Goal: Task Accomplishment & Management: Manage account settings

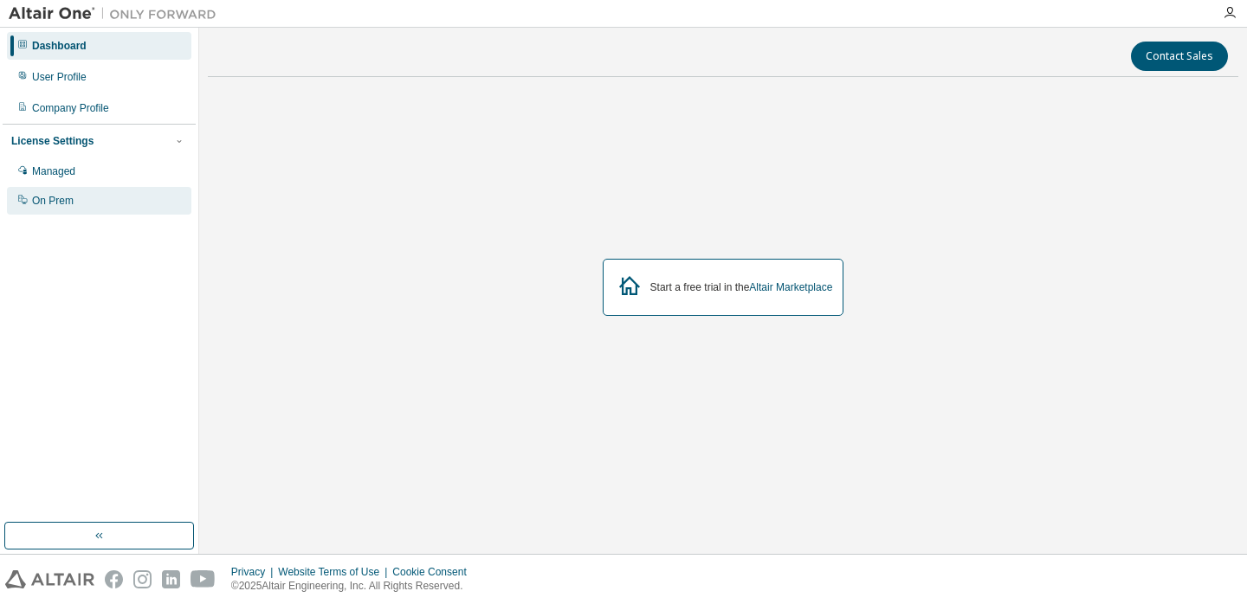
click at [91, 203] on div "On Prem" at bounding box center [99, 201] width 184 height 28
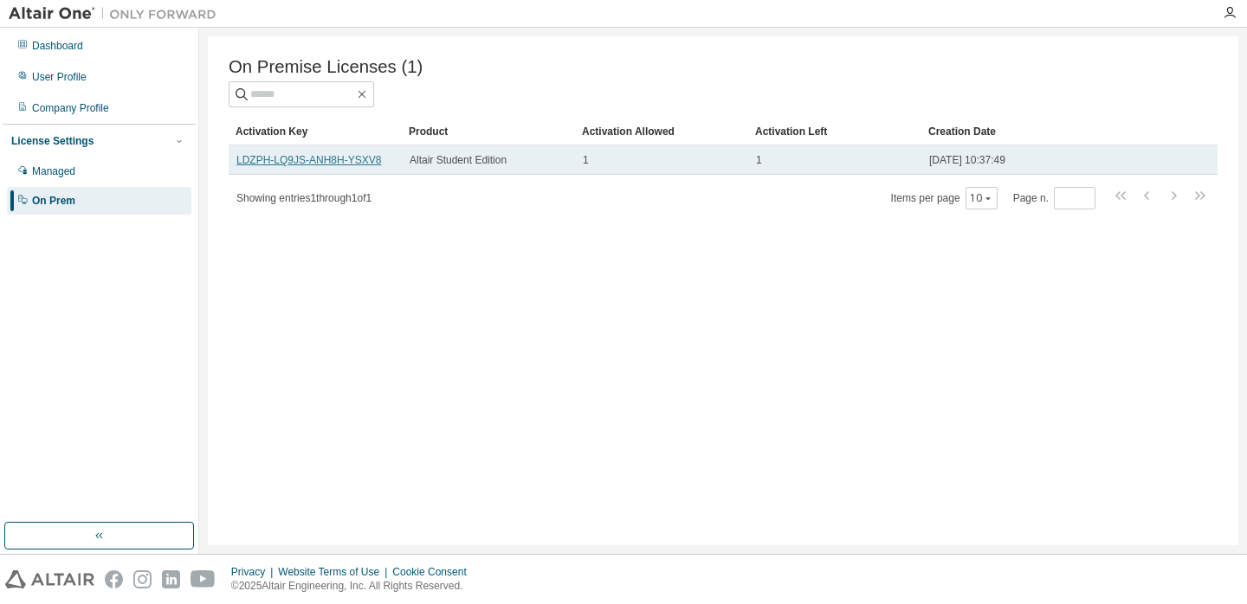
click at [362, 161] on link "LDZPH-LQ9JS-ANH8H-YSXV8" at bounding box center [308, 160] width 145 height 12
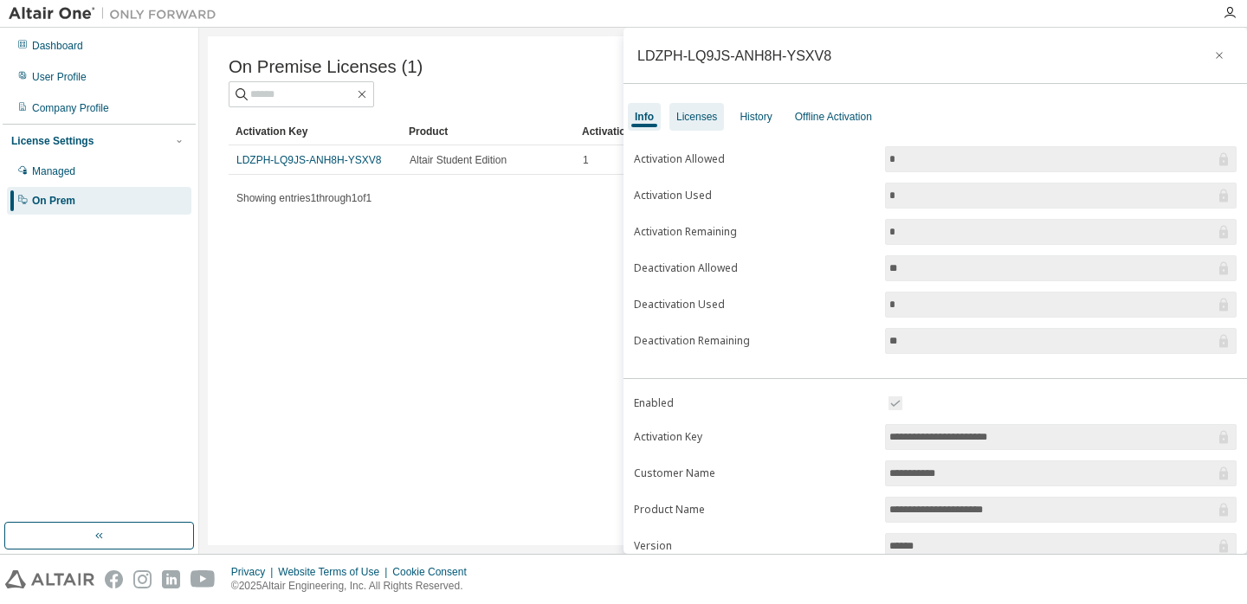
click at [680, 116] on div "Licenses" at bounding box center [696, 117] width 41 height 14
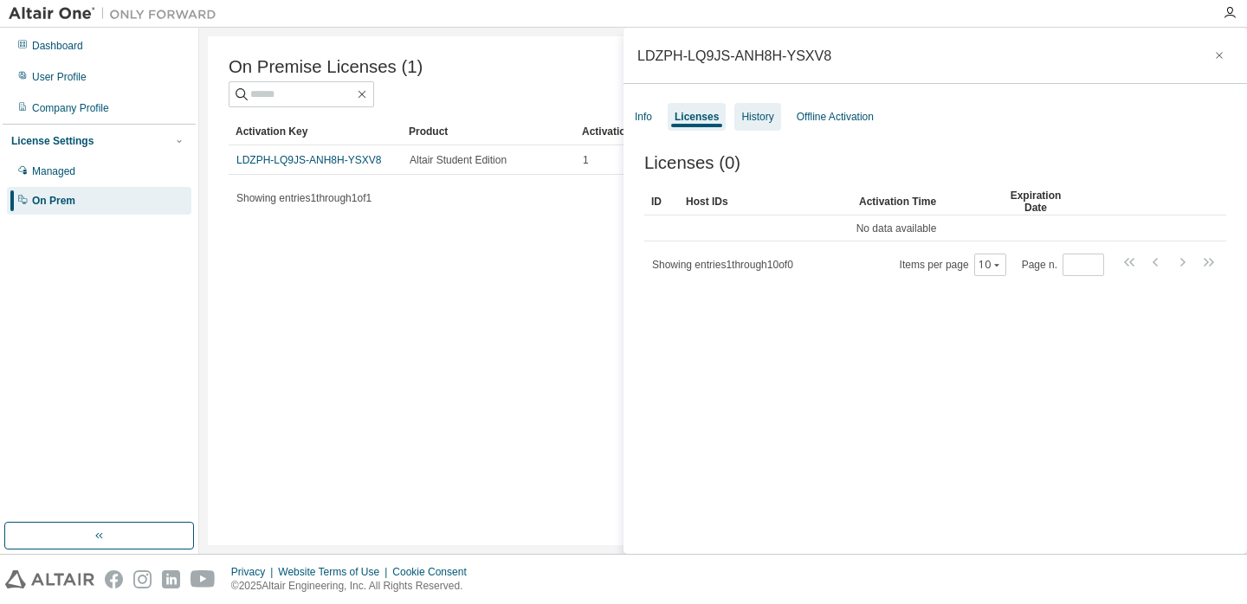
click at [779, 118] on div "History" at bounding box center [757, 117] width 46 height 28
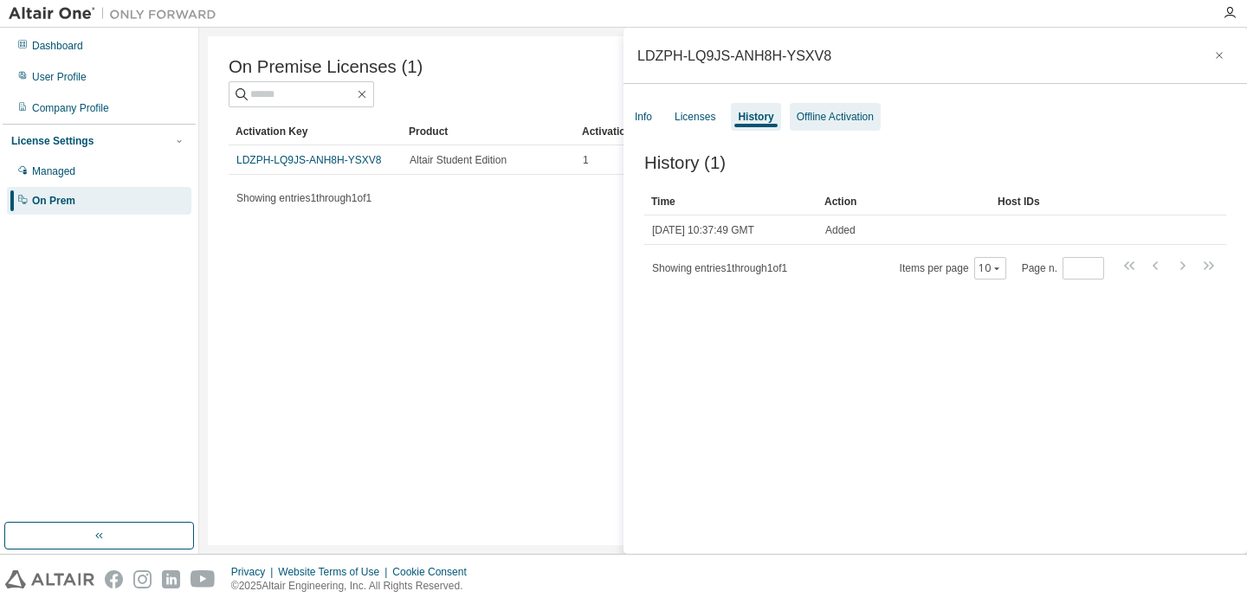
click at [822, 117] on div "Offline Activation" at bounding box center [834, 117] width 77 height 14
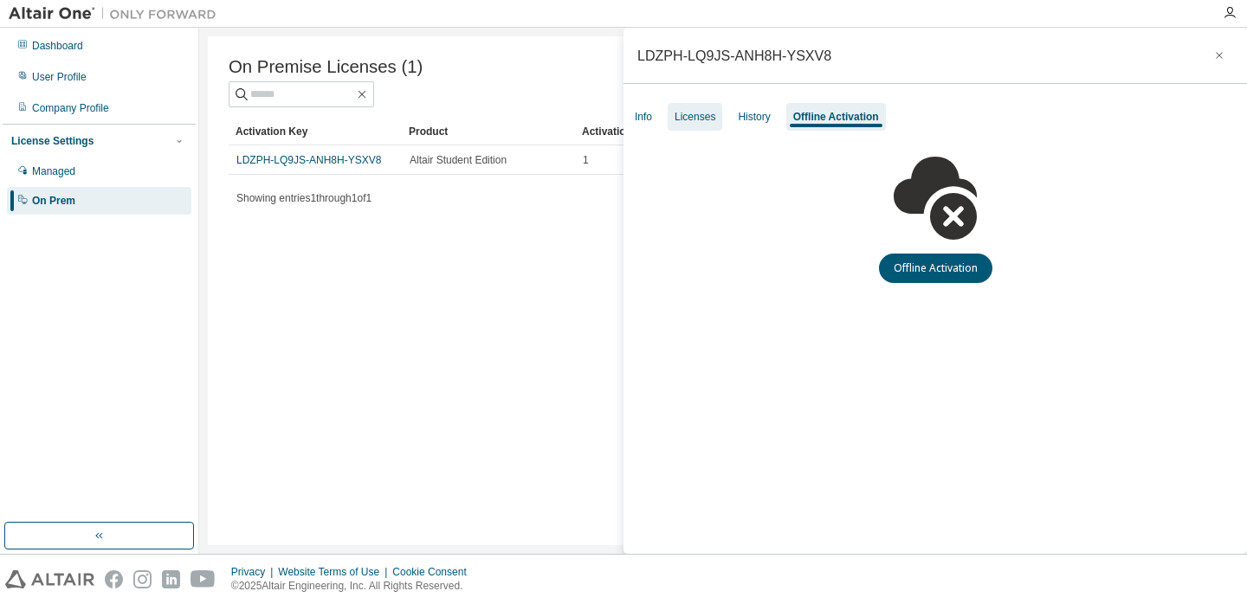
click at [687, 115] on div "Licenses" at bounding box center [694, 117] width 41 height 14
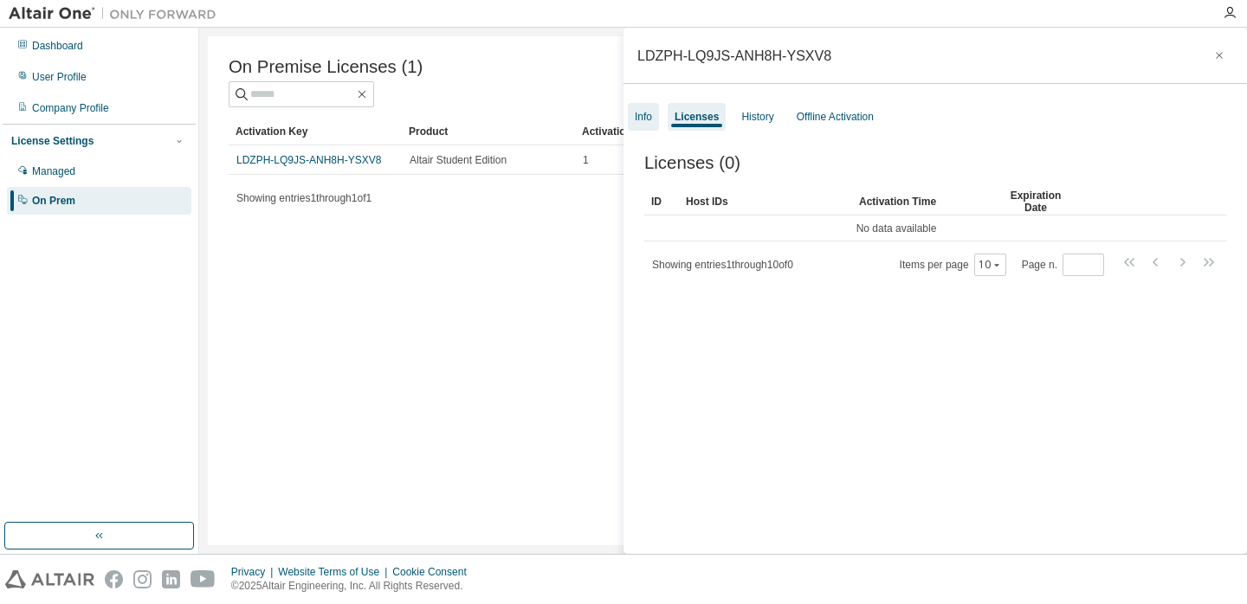
click at [637, 114] on div "Info" at bounding box center [643, 117] width 17 height 14
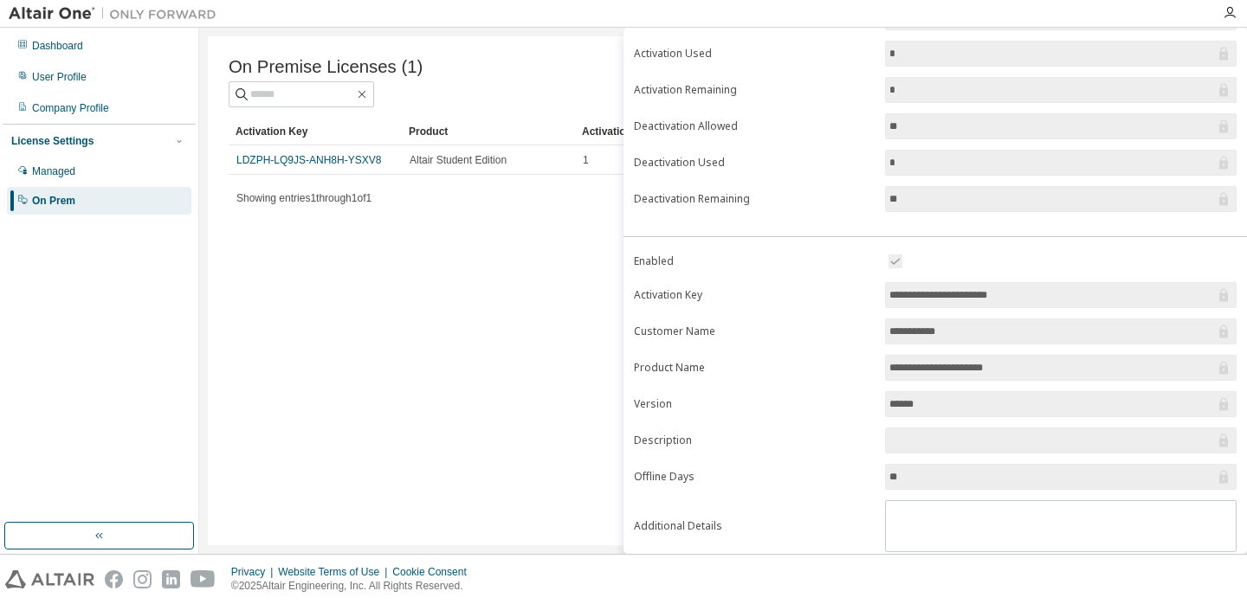
scroll to position [194, 0]
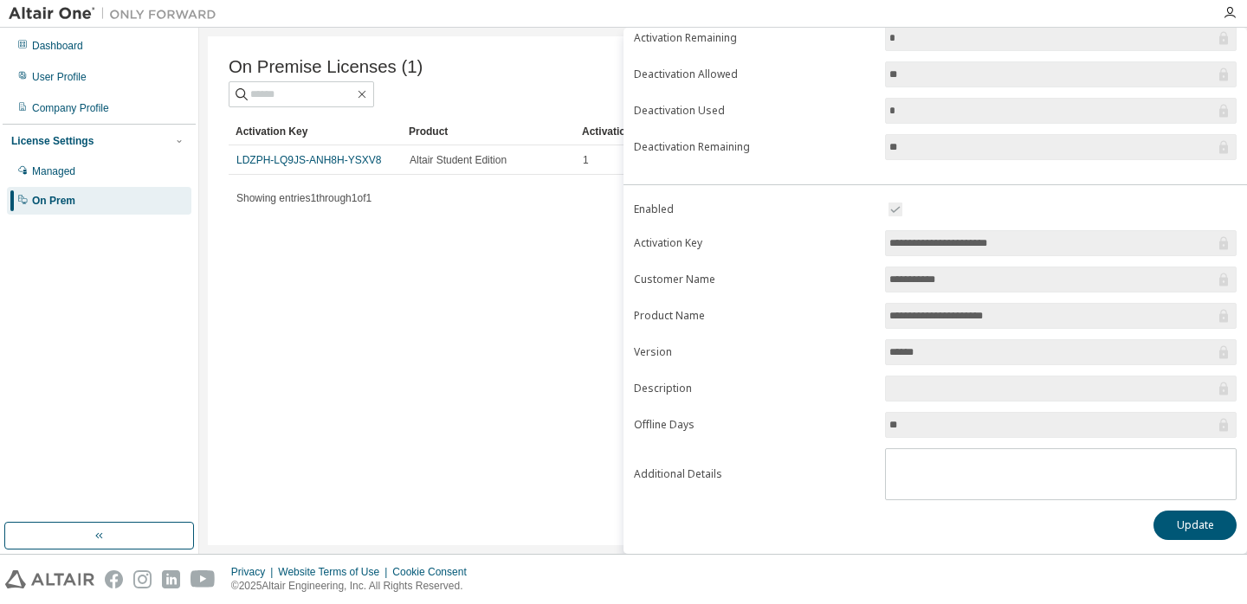
drag, startPoint x: 1039, startPoint y: 247, endPoint x: 881, endPoint y: 247, distance: 157.6
click at [880, 247] on form "**********" at bounding box center [935, 349] width 603 height 301
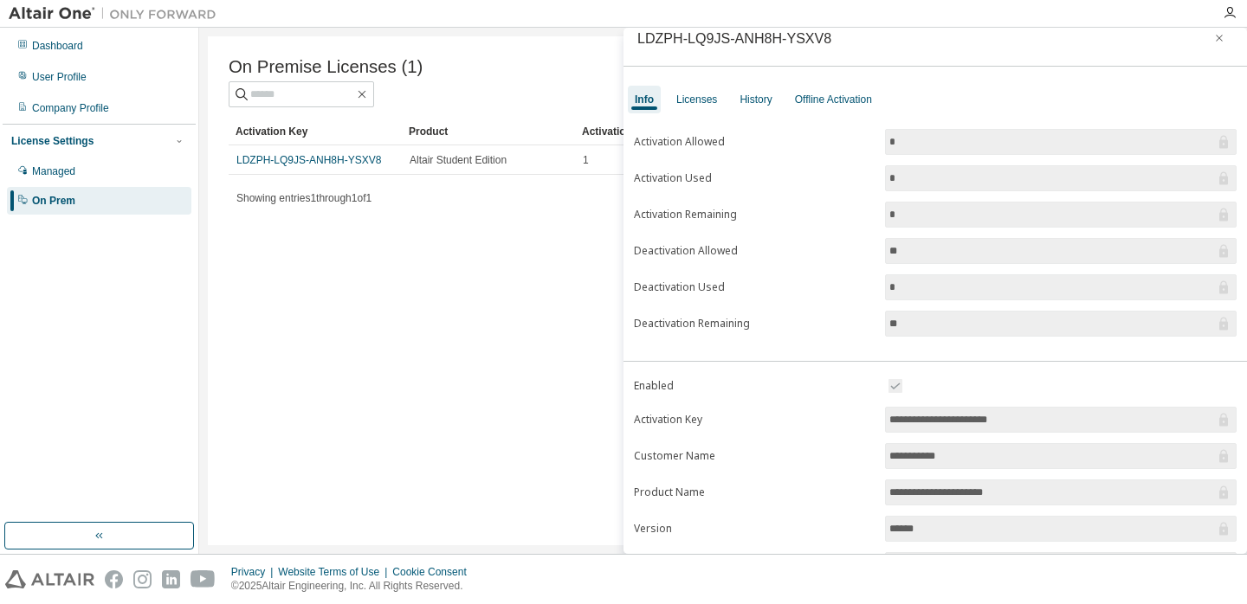
scroll to position [0, 0]
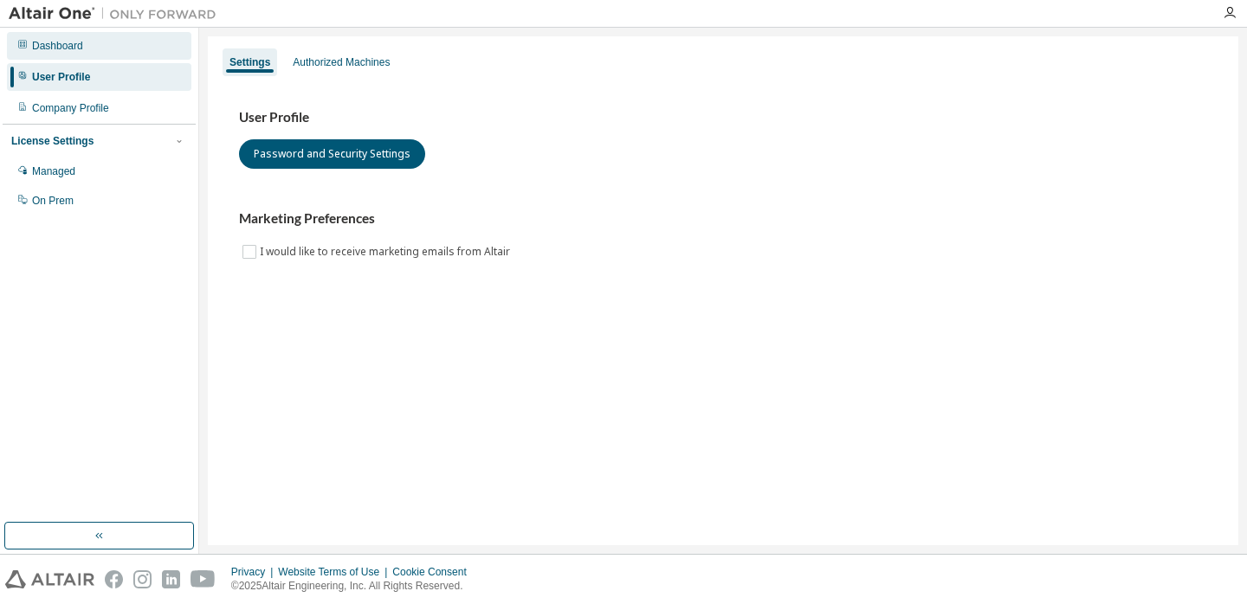
click at [115, 55] on div "Dashboard" at bounding box center [99, 46] width 184 height 28
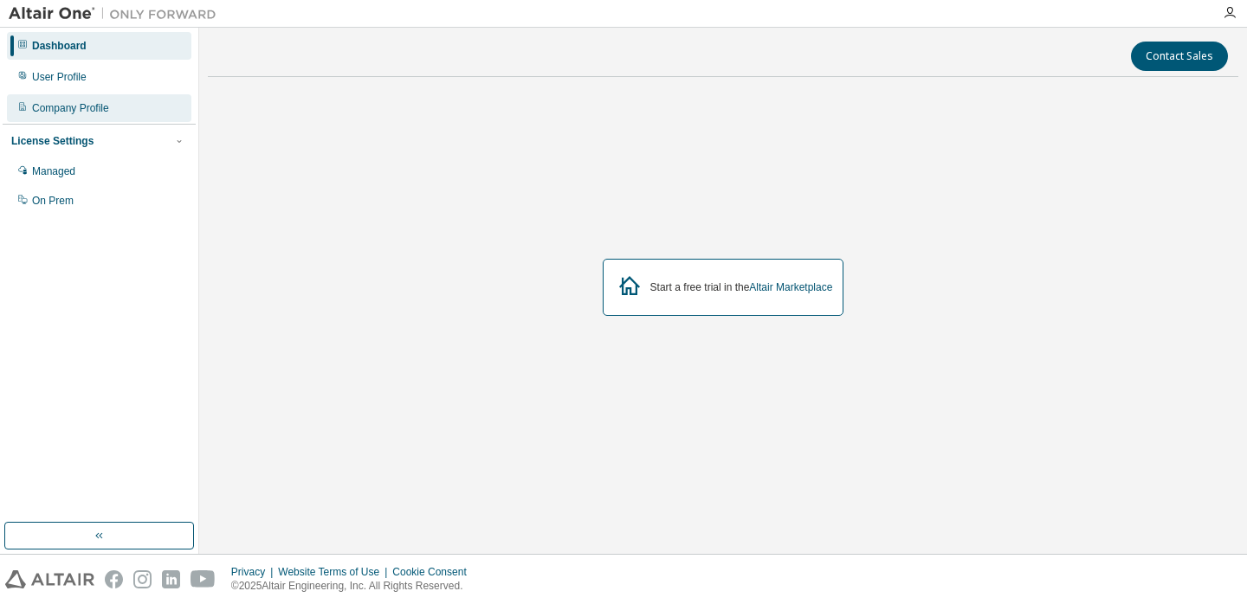
click at [100, 112] on div "Company Profile" at bounding box center [70, 108] width 77 height 14
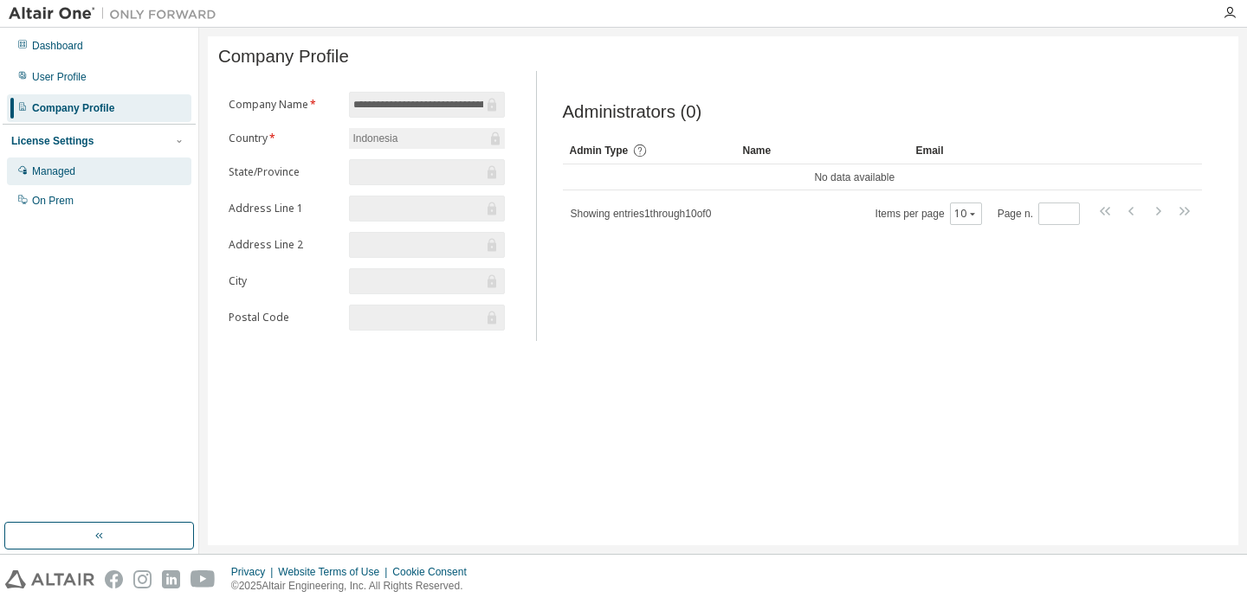
click at [91, 165] on div "Managed" at bounding box center [99, 172] width 184 height 28
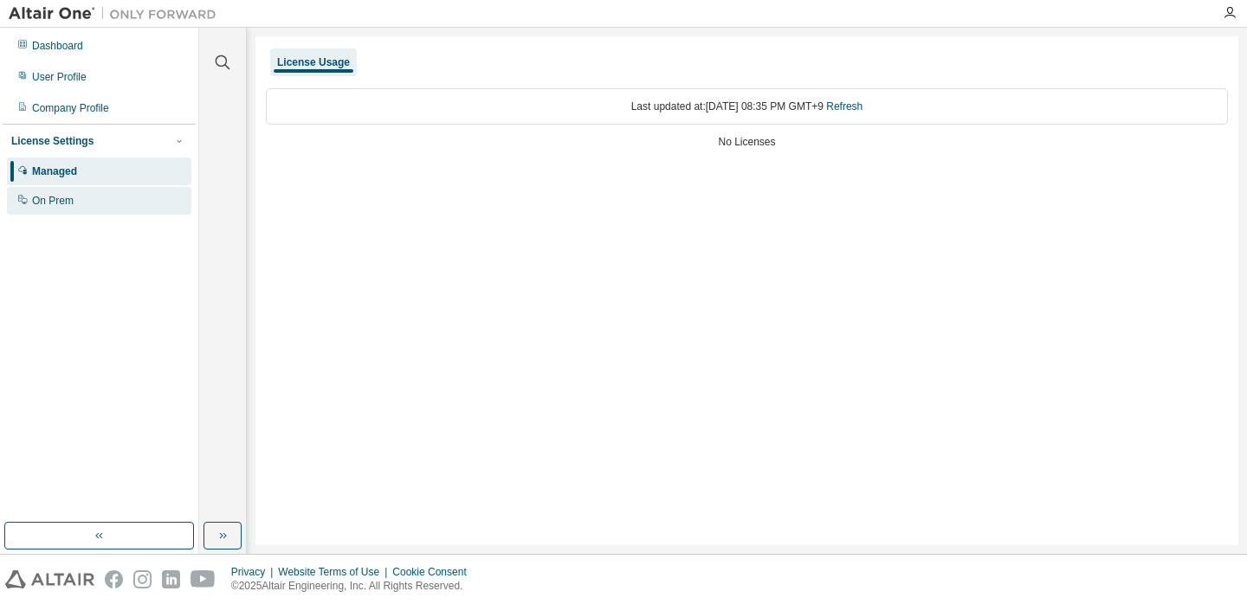
click at [91, 190] on div "On Prem" at bounding box center [99, 201] width 184 height 28
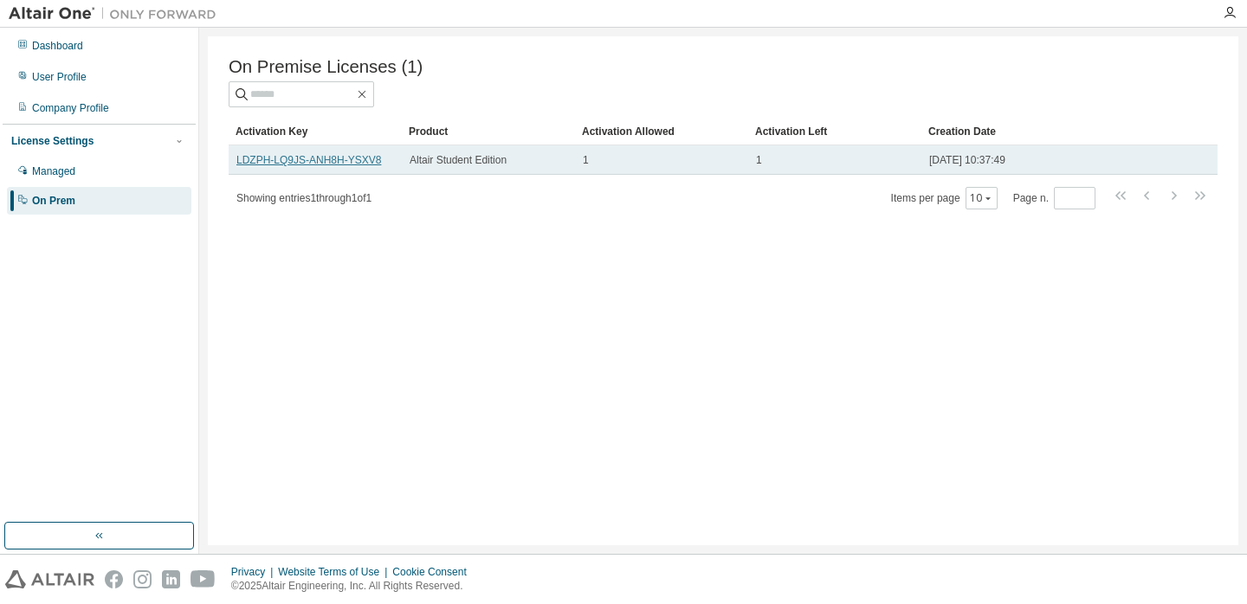
click at [352, 159] on link "LDZPH-LQ9JS-ANH8H-YSXV8" at bounding box center [308, 160] width 145 height 12
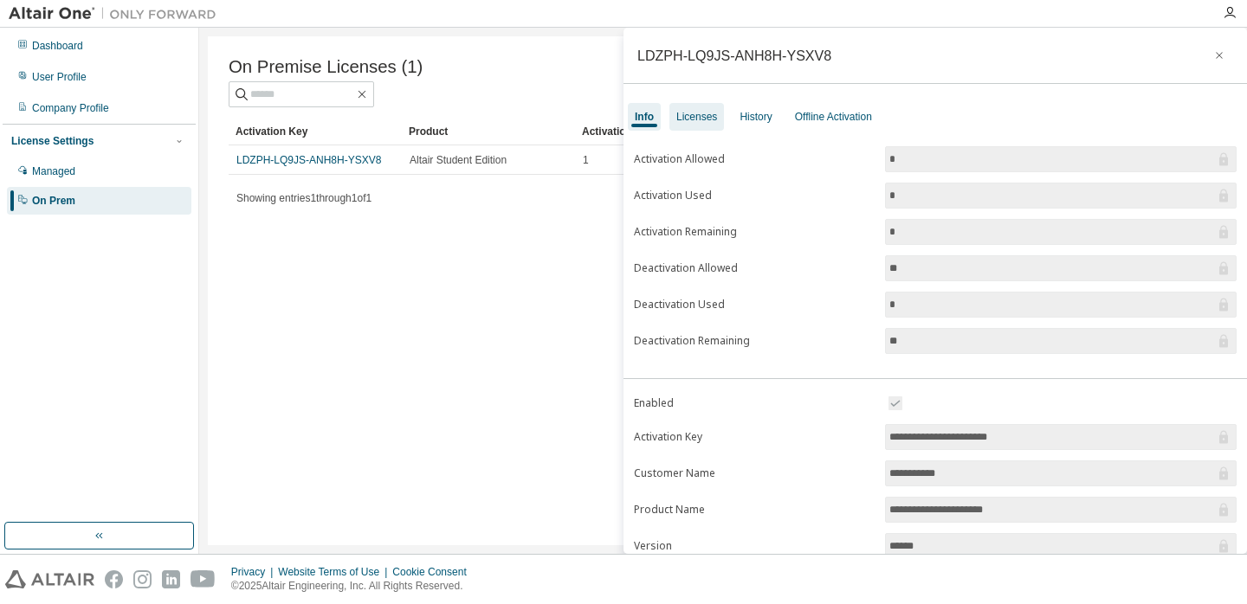
click at [703, 122] on div "Licenses" at bounding box center [696, 117] width 41 height 14
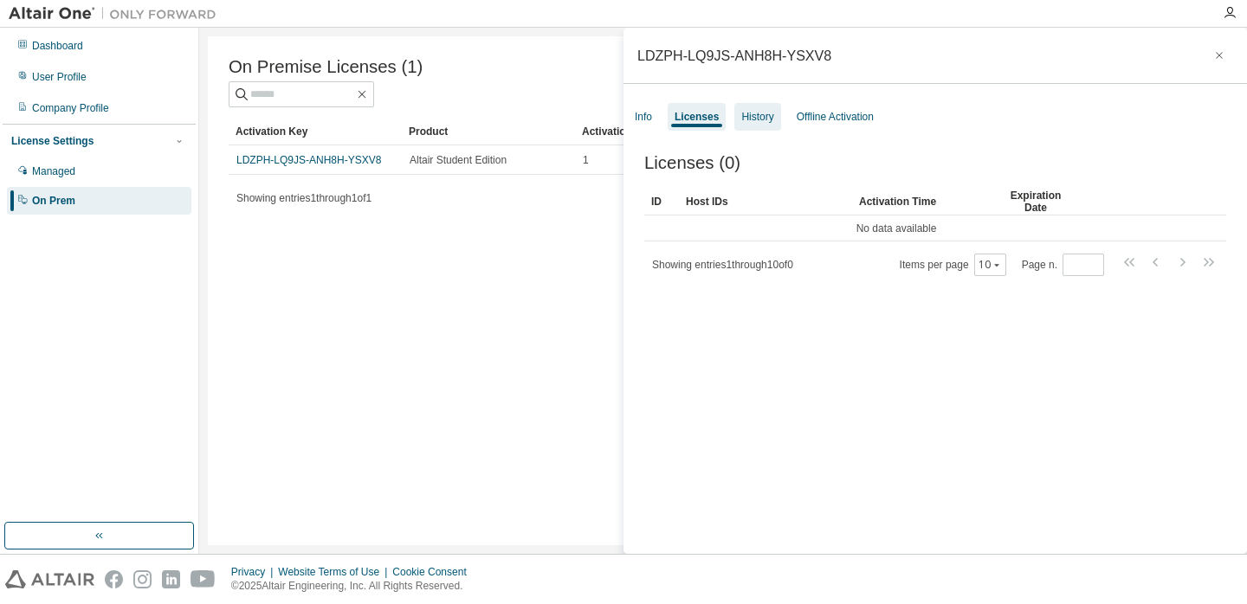
click at [765, 117] on div "History" at bounding box center [757, 117] width 32 height 14
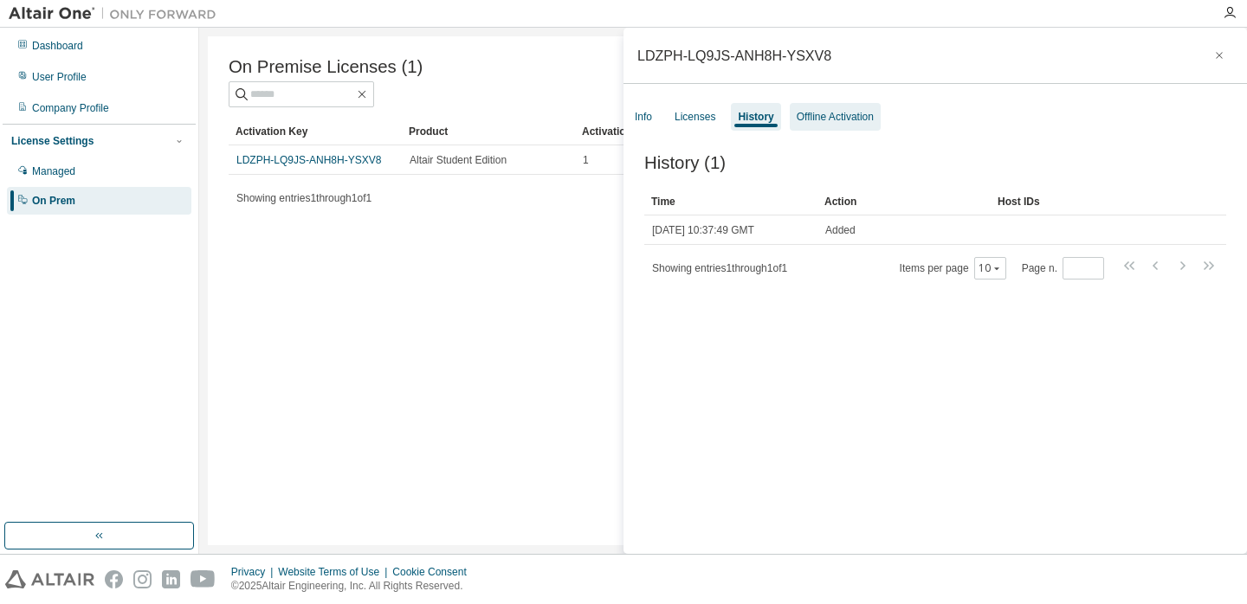
click at [822, 112] on div "Offline Activation" at bounding box center [834, 117] width 77 height 14
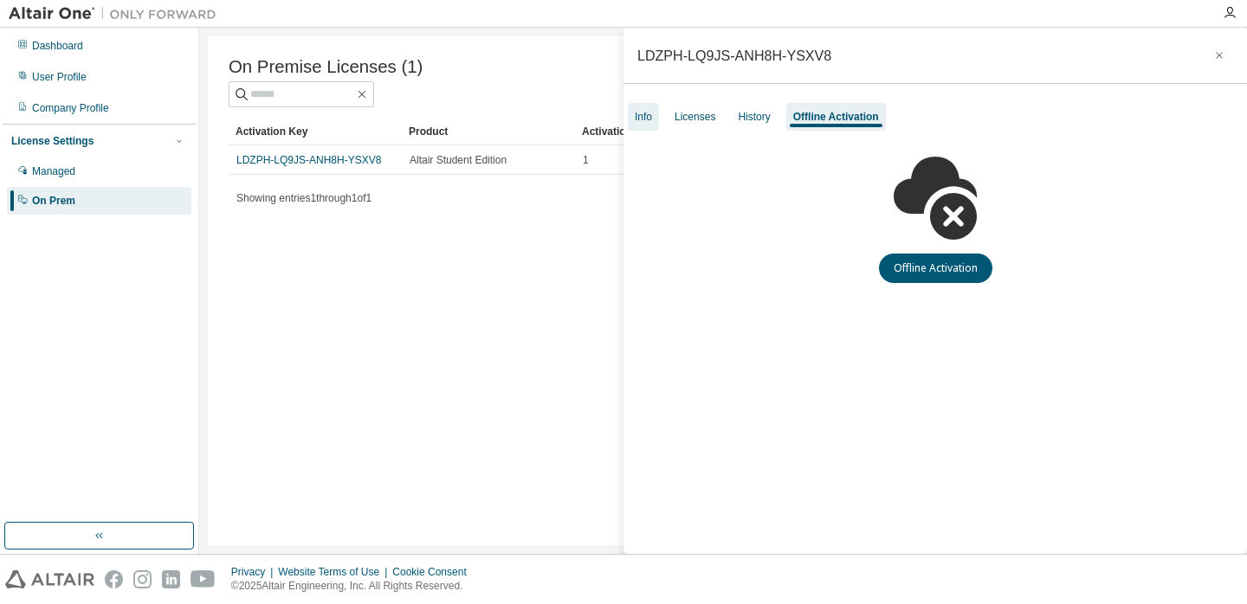
click at [659, 119] on div "Info" at bounding box center [643, 117] width 31 height 28
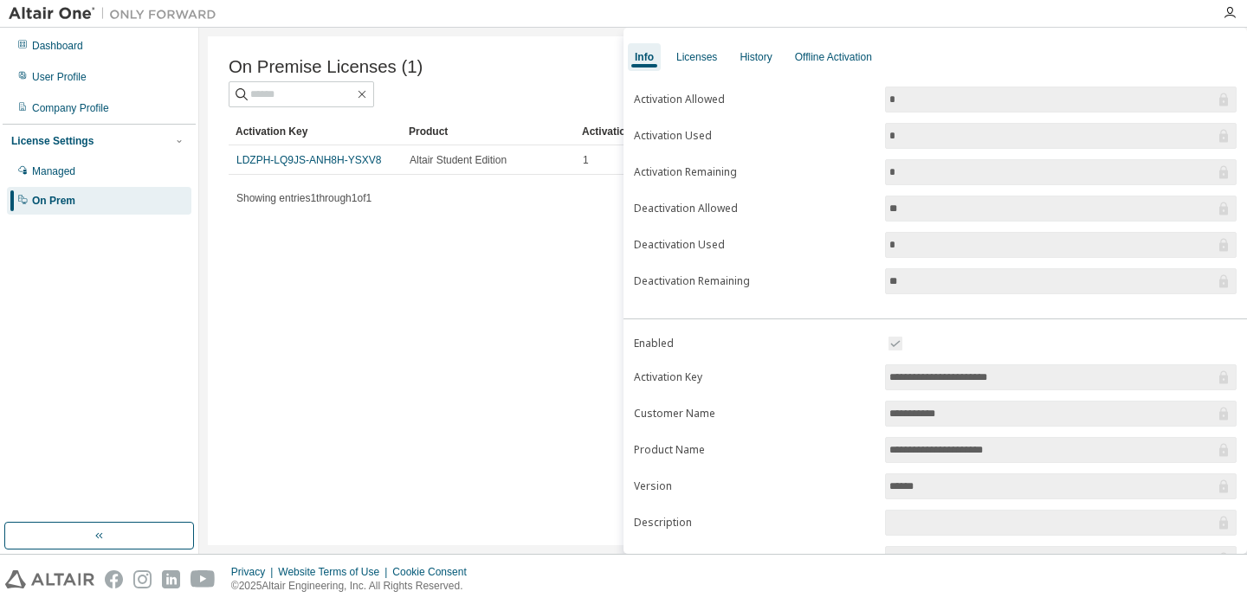
scroll to position [99, 0]
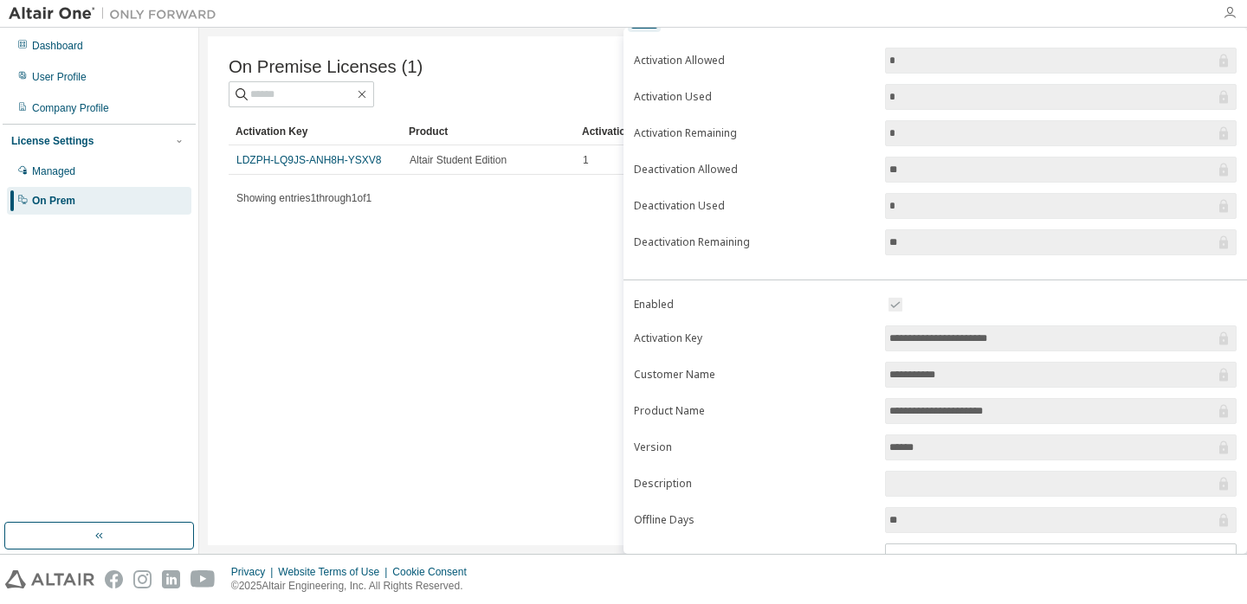
click at [1223, 12] on icon "button" at bounding box center [1229, 13] width 14 height 14
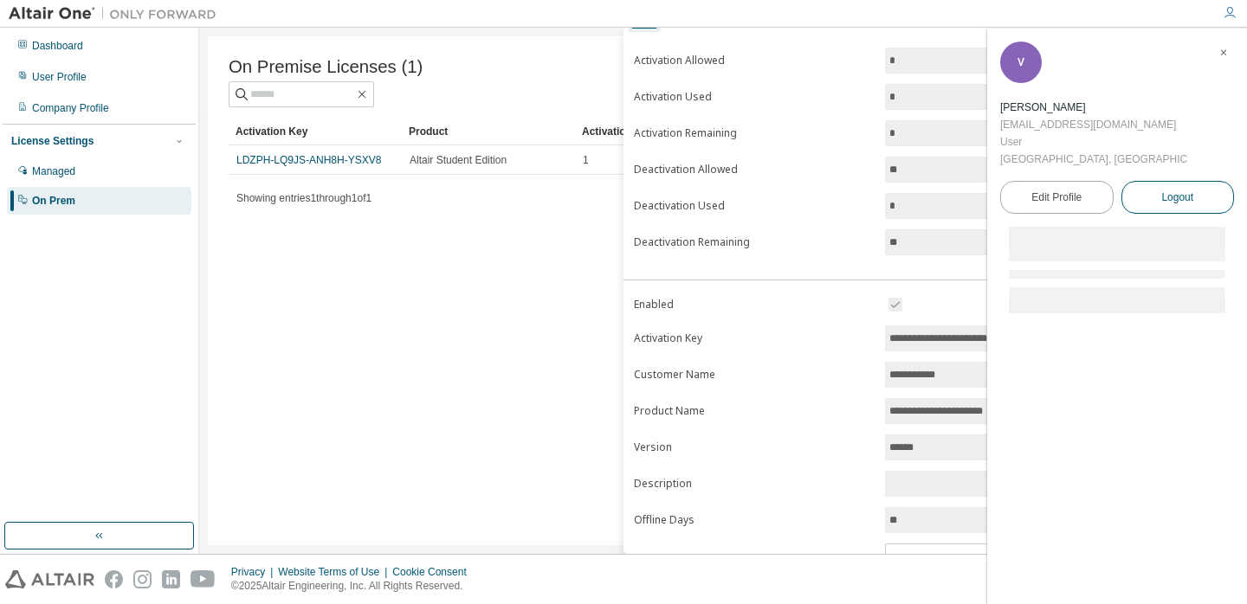
click at [1171, 191] on span "Logout" at bounding box center [1177, 197] width 32 height 17
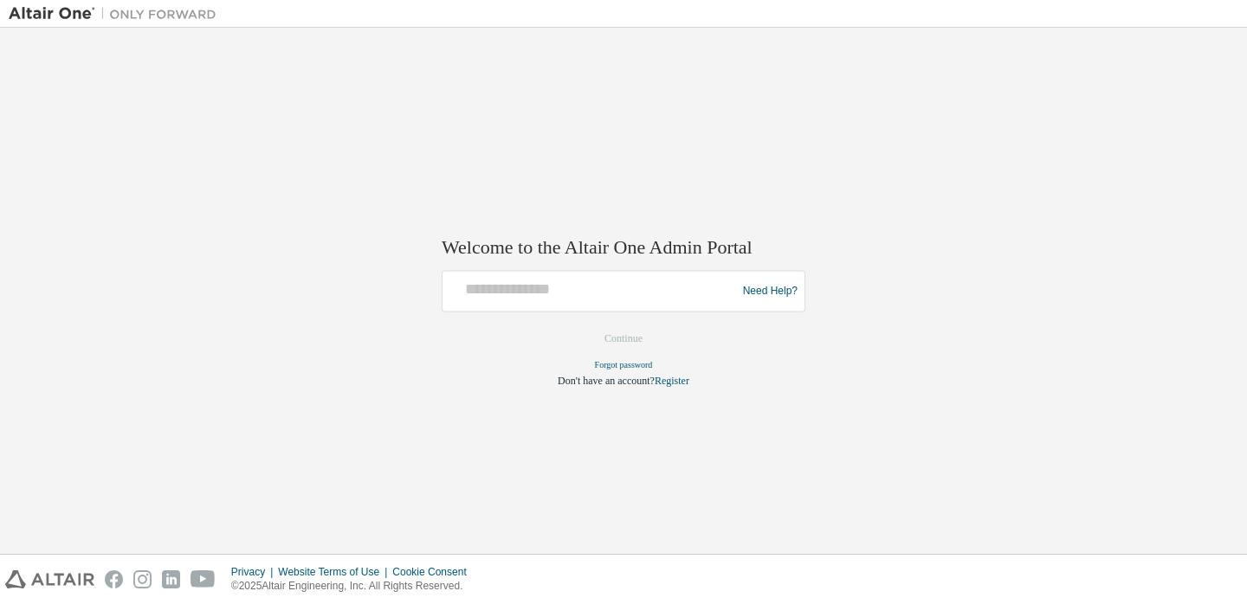
click at [523, 300] on div at bounding box center [591, 291] width 285 height 33
click at [506, 280] on input "text" at bounding box center [591, 287] width 285 height 25
type input "**********"
click at [608, 332] on button "Continue" at bounding box center [623, 339] width 74 height 26
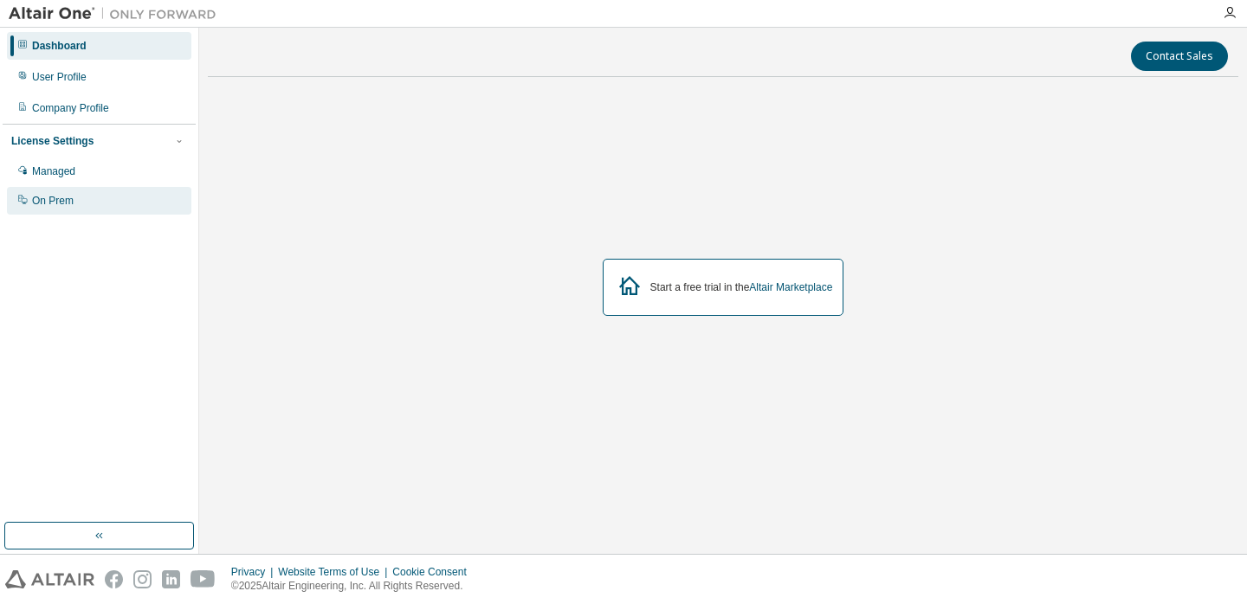
click at [86, 197] on div "On Prem" at bounding box center [99, 201] width 184 height 28
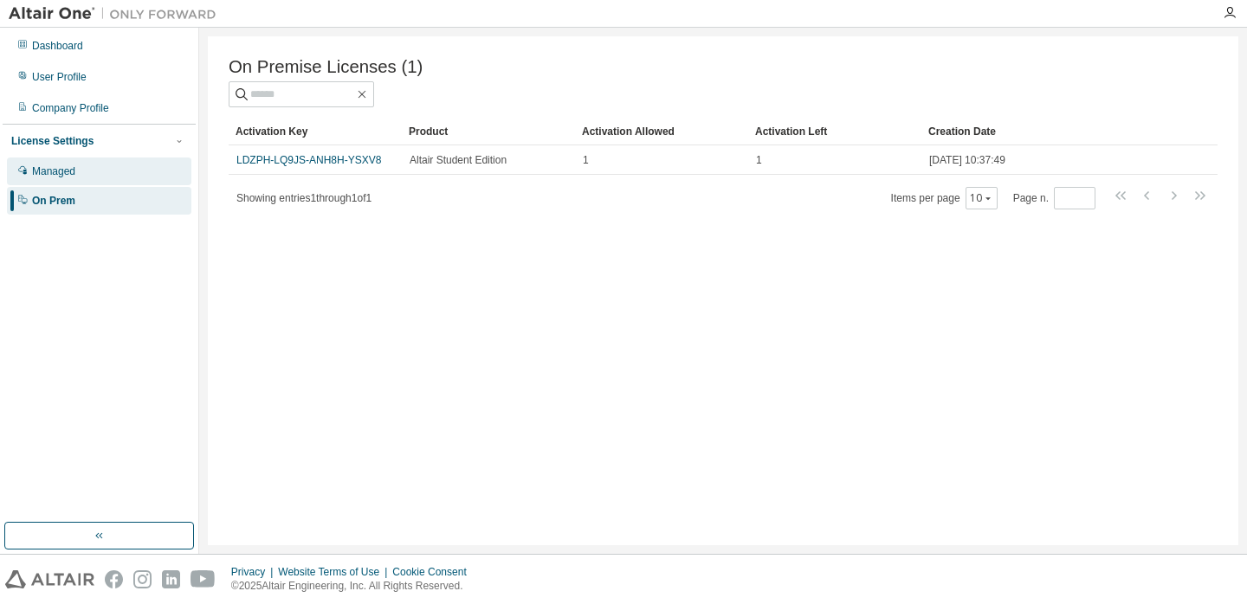
click at [95, 182] on div "Managed" at bounding box center [99, 172] width 184 height 28
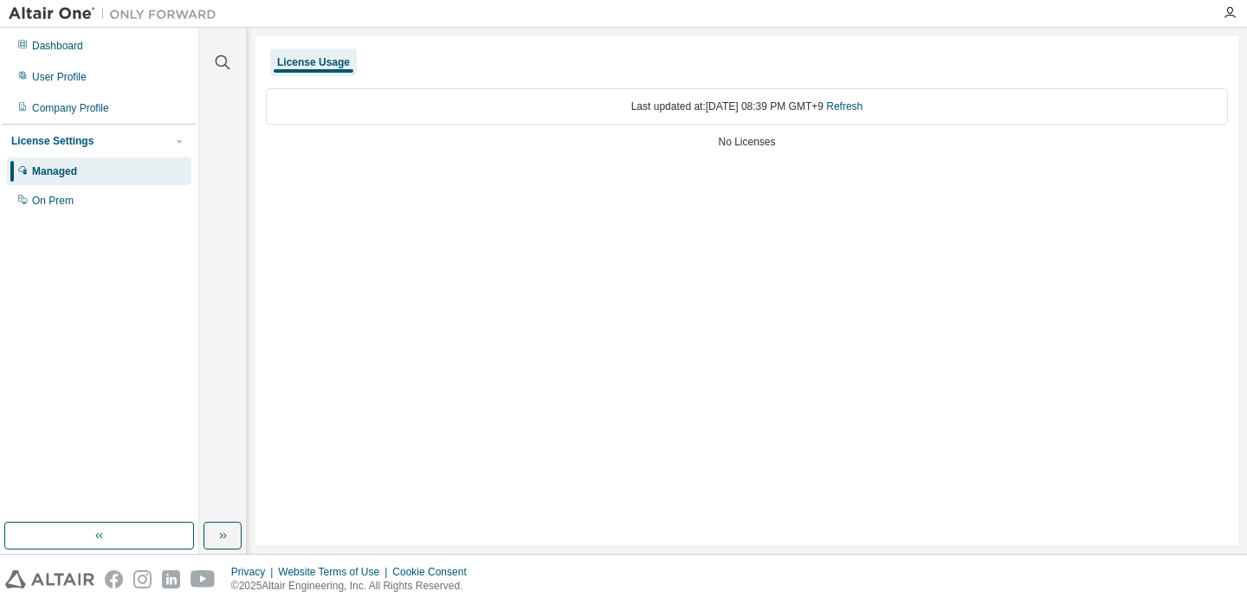
click at [747, 94] on div "Last updated at: Thu 2025-09-04 08:39 PM GMT+9 Refresh" at bounding box center [747, 106] width 962 height 36
click at [862, 100] on link "Refresh" at bounding box center [844, 106] width 36 height 12
click at [80, 196] on div "On Prem" at bounding box center [99, 201] width 184 height 28
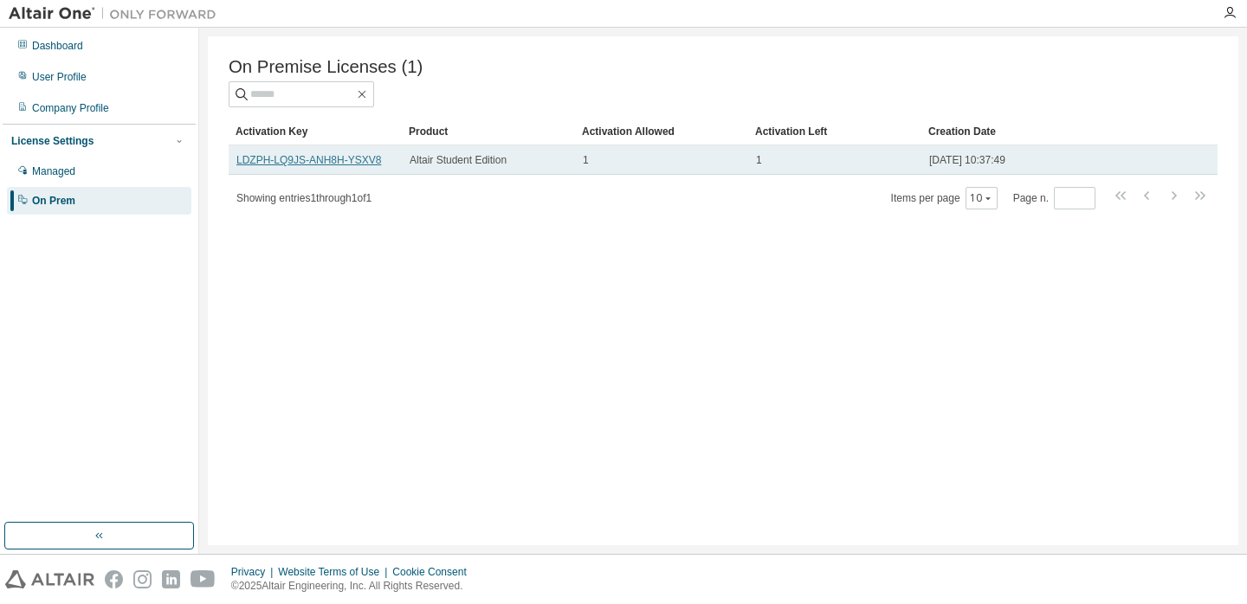
click at [294, 157] on link "LDZPH-LQ9JS-ANH8H-YSXV8" at bounding box center [308, 160] width 145 height 12
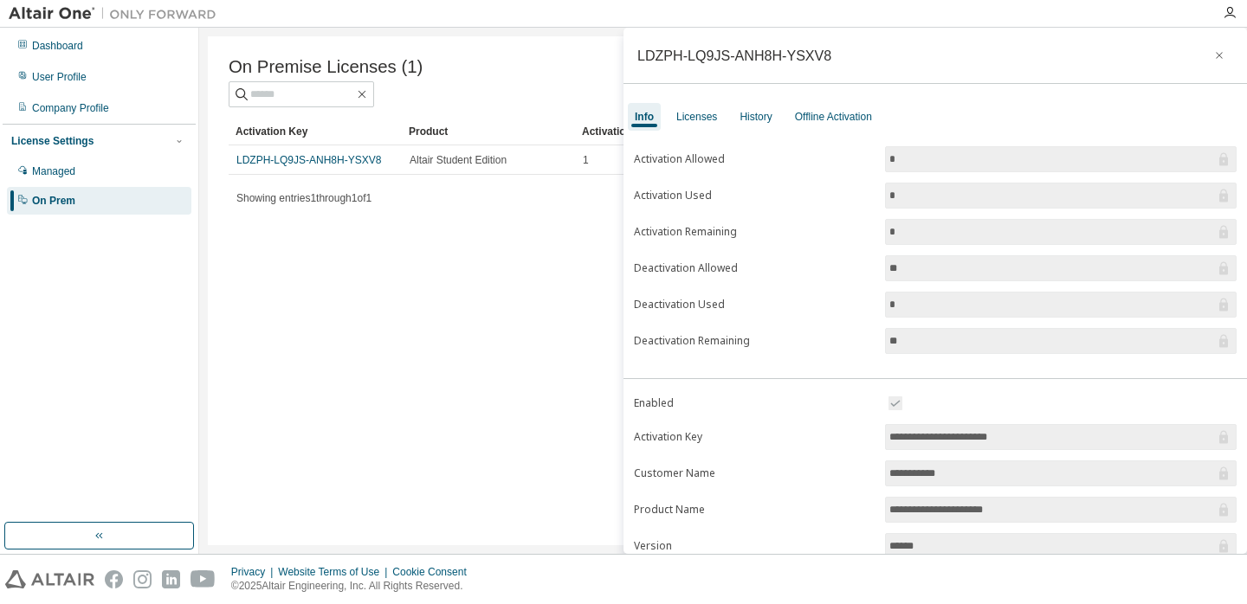
drag, startPoint x: 1046, startPoint y: 436, endPoint x: 872, endPoint y: 437, distance: 174.0
click at [871, 437] on form "**********" at bounding box center [935, 543] width 603 height 301
click at [719, 125] on div "Licenses" at bounding box center [696, 117] width 55 height 28
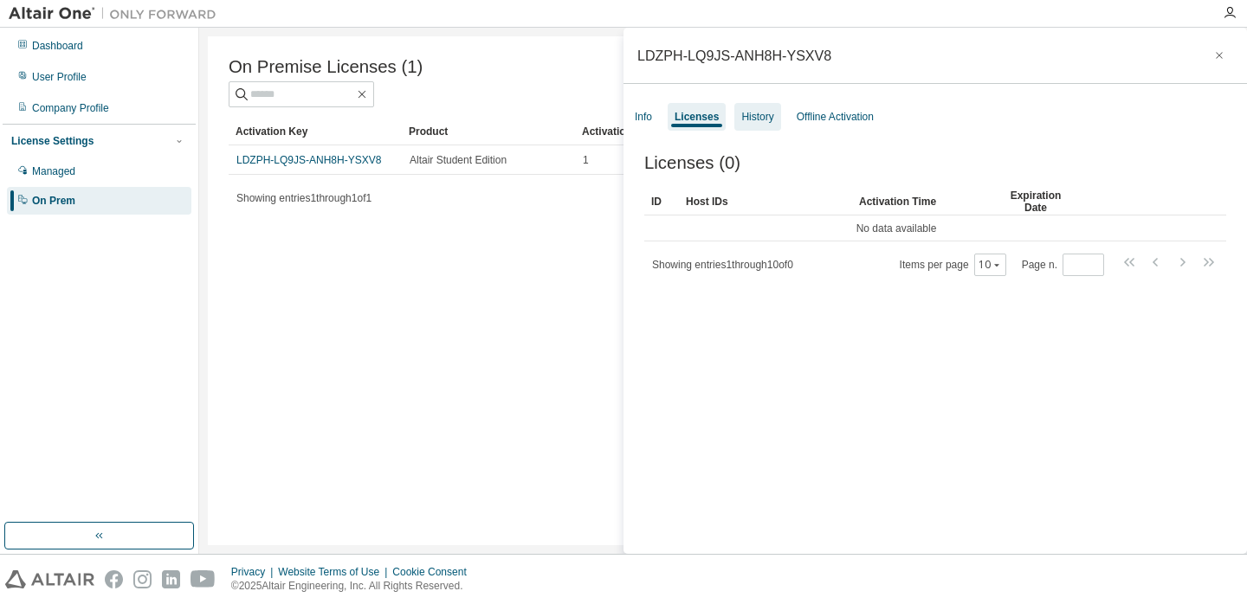
click at [762, 118] on div "History" at bounding box center [757, 117] width 32 height 14
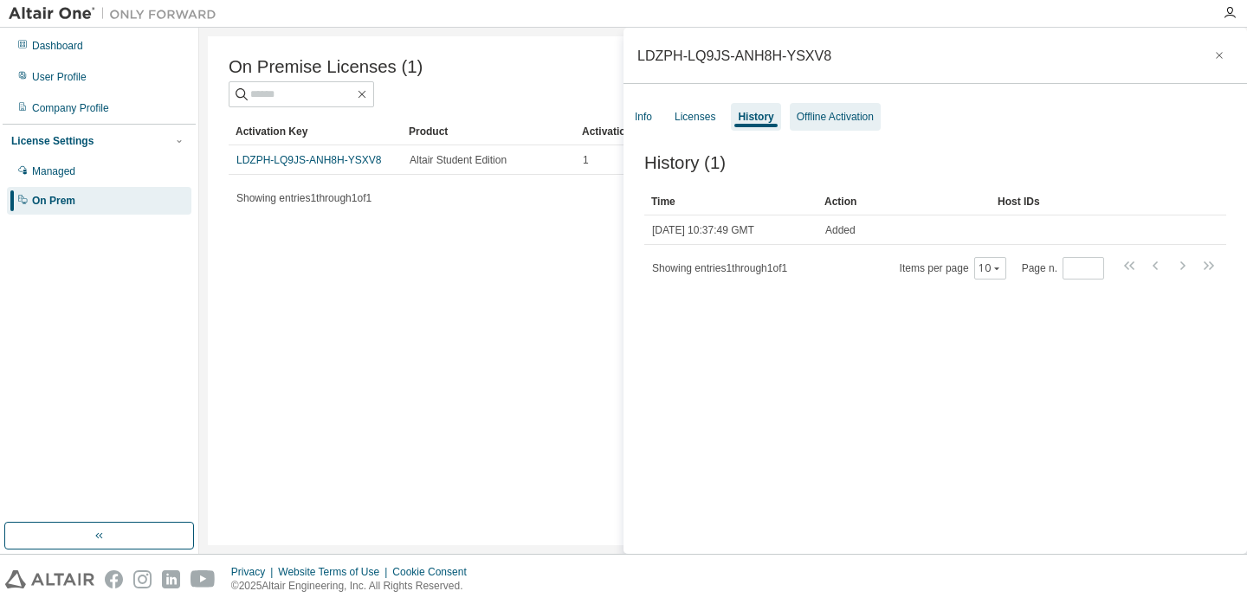
click at [827, 120] on div "Offline Activation" at bounding box center [834, 117] width 77 height 14
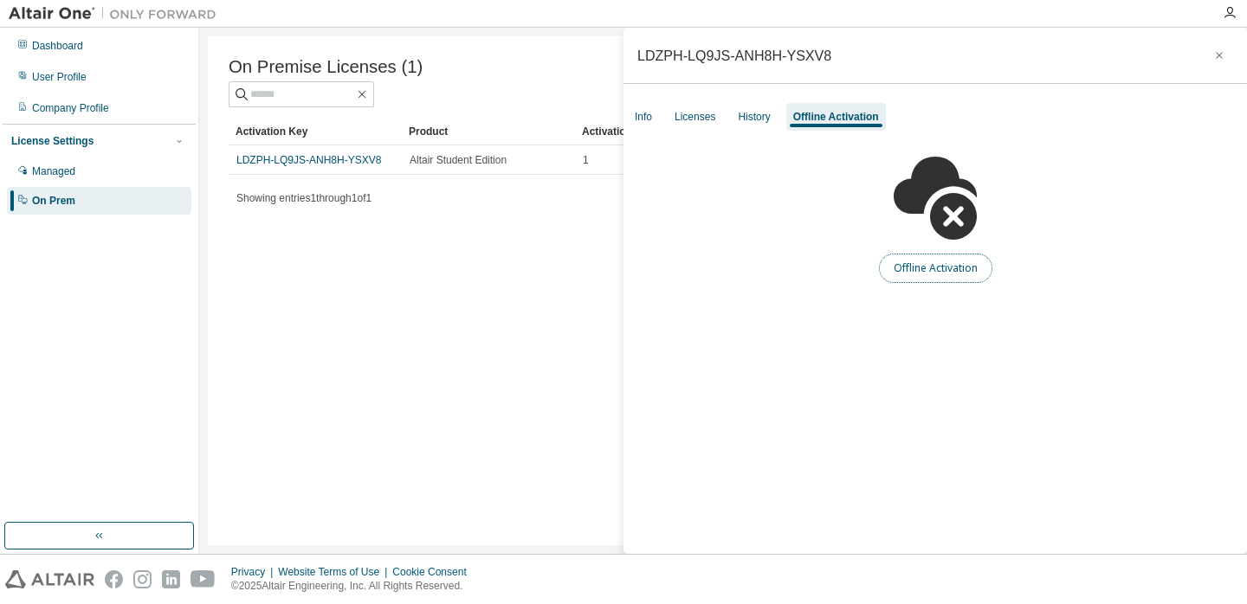
click at [912, 268] on button "Offline Activation" at bounding box center [935, 268] width 113 height 29
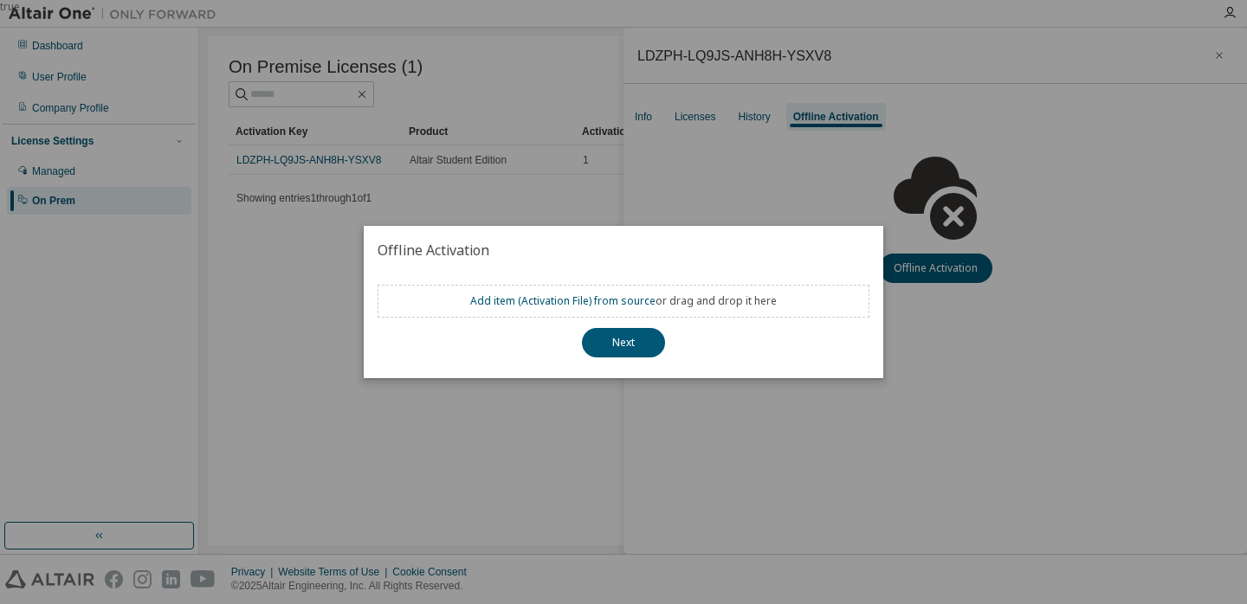
click at [673, 300] on div "Add item ( Activation File ) from source or drag and drop it here" at bounding box center [623, 301] width 306 height 14
click at [622, 296] on link "Add item ( Activation File ) from source" at bounding box center [562, 300] width 185 height 15
click at [841, 463] on div "true" at bounding box center [623, 302] width 1247 height 604
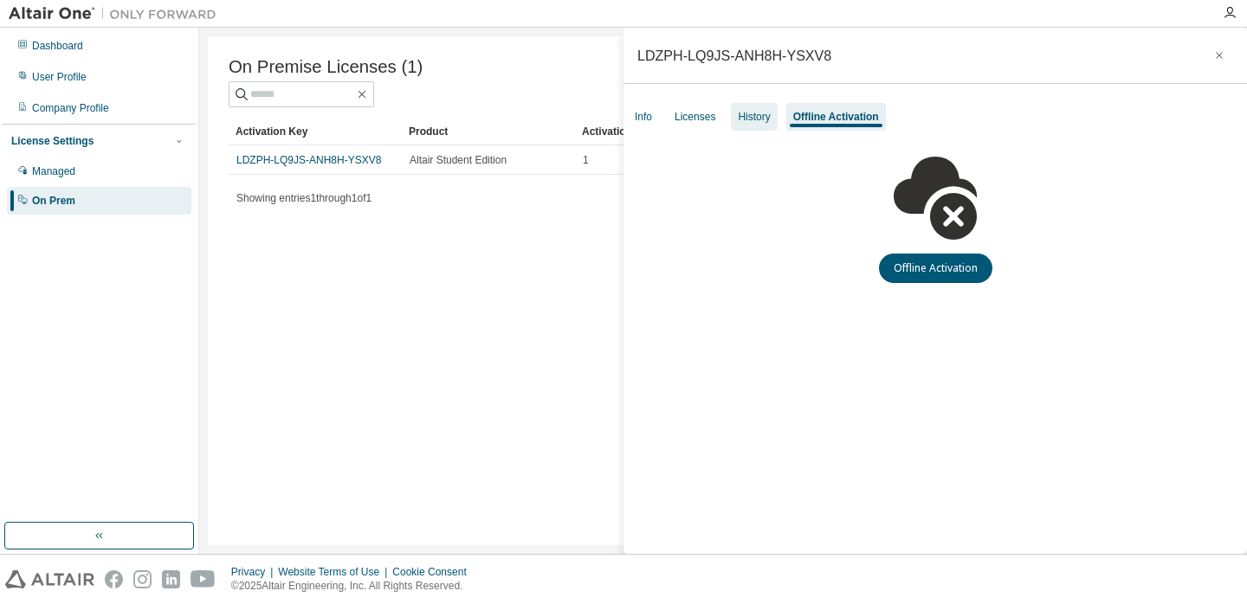
click at [750, 106] on div "History" at bounding box center [754, 117] width 46 height 28
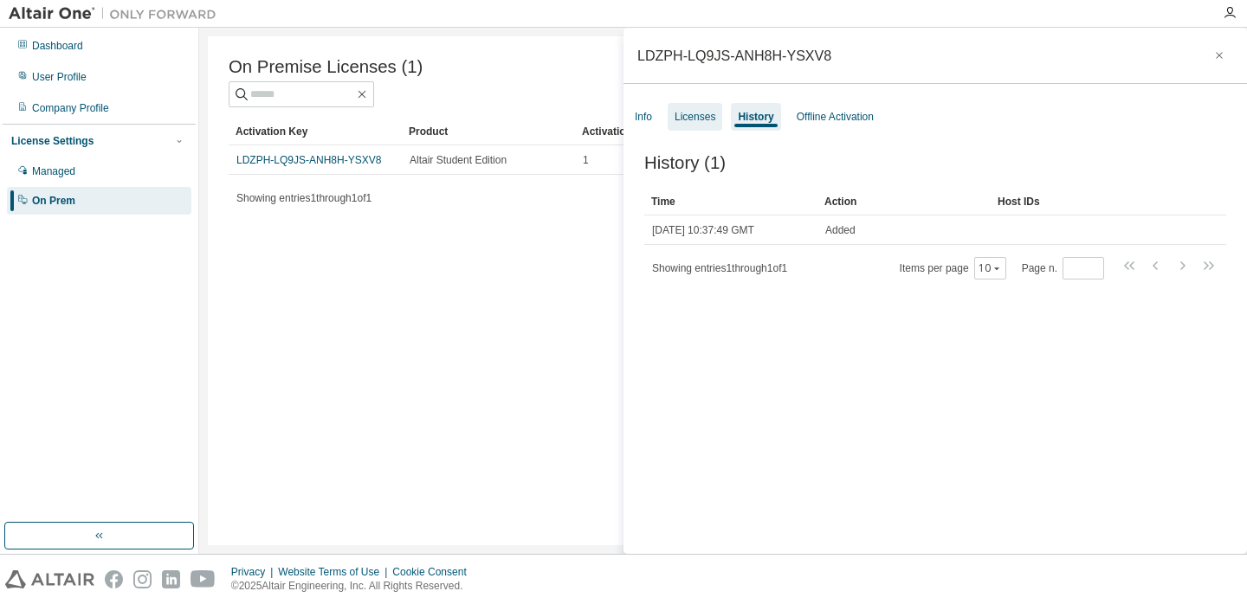
click at [695, 125] on div "Licenses" at bounding box center [694, 117] width 55 height 28
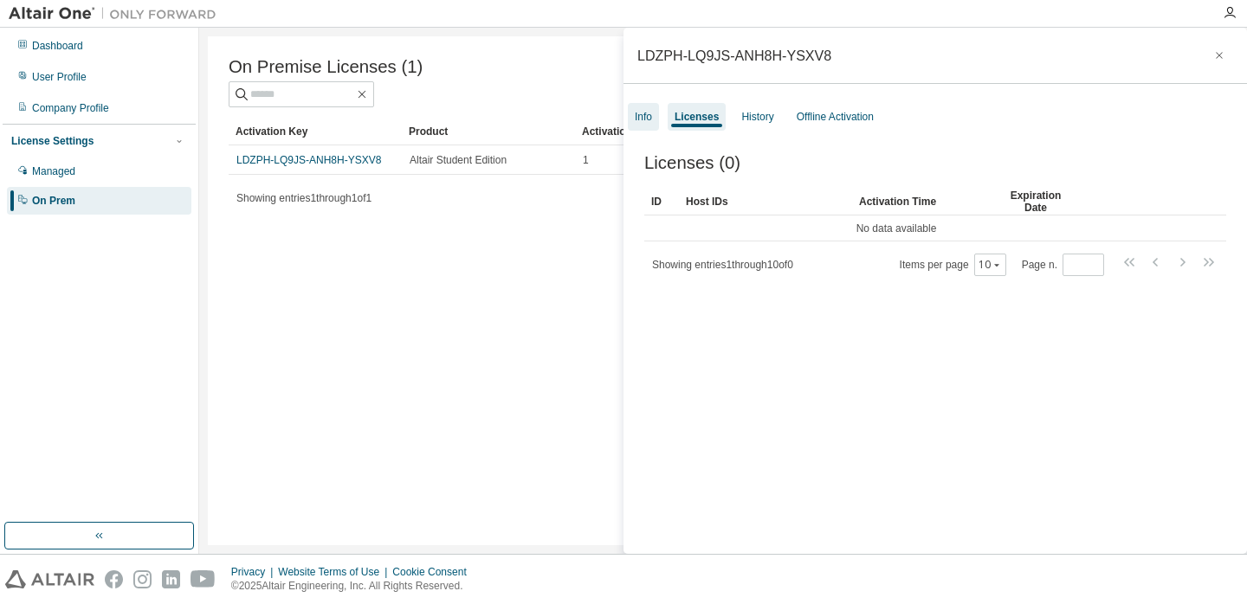
click at [642, 119] on div "Info" at bounding box center [643, 117] width 17 height 14
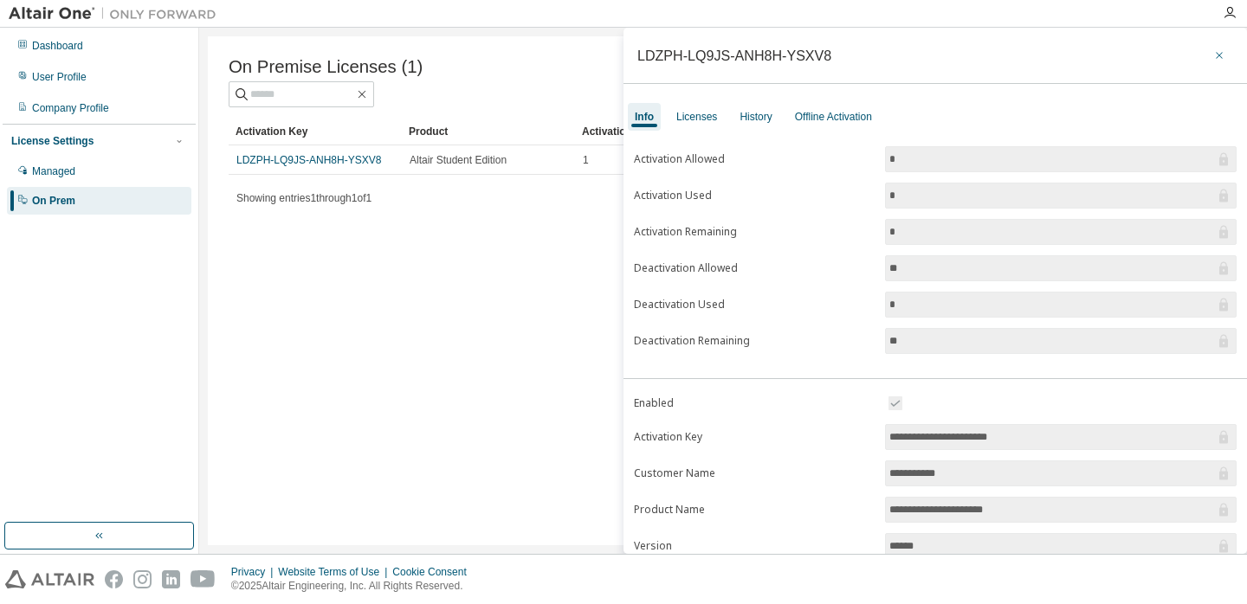
click at [1213, 61] on icon "button" at bounding box center [1219, 55] width 12 height 14
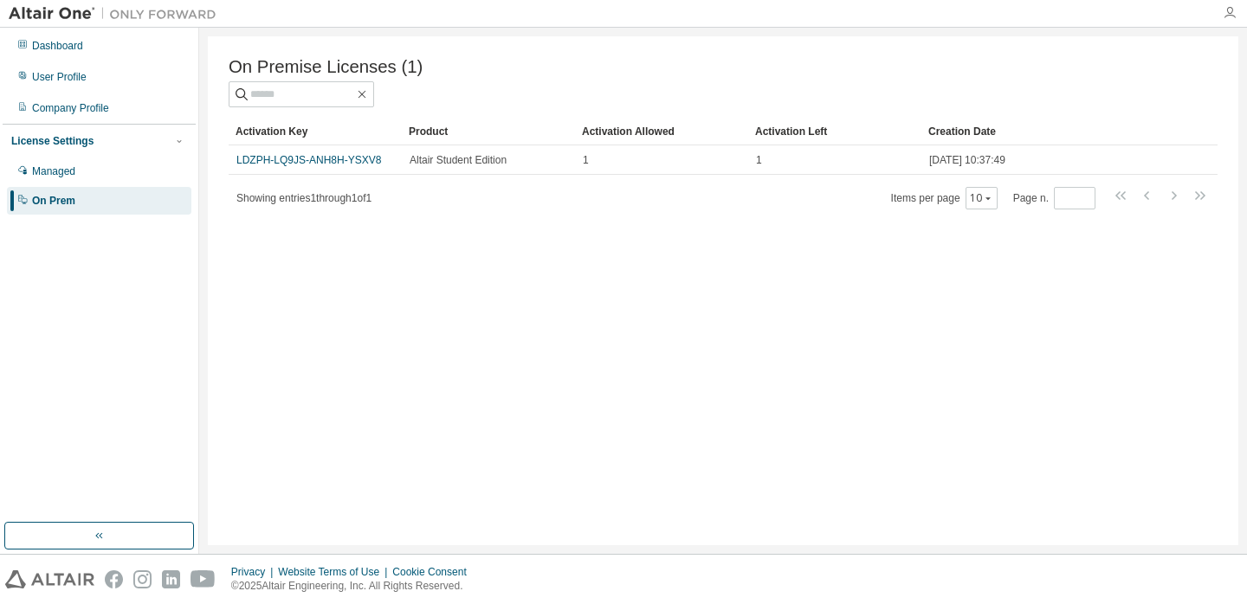
click at [1228, 12] on icon "button" at bounding box center [1229, 13] width 14 height 14
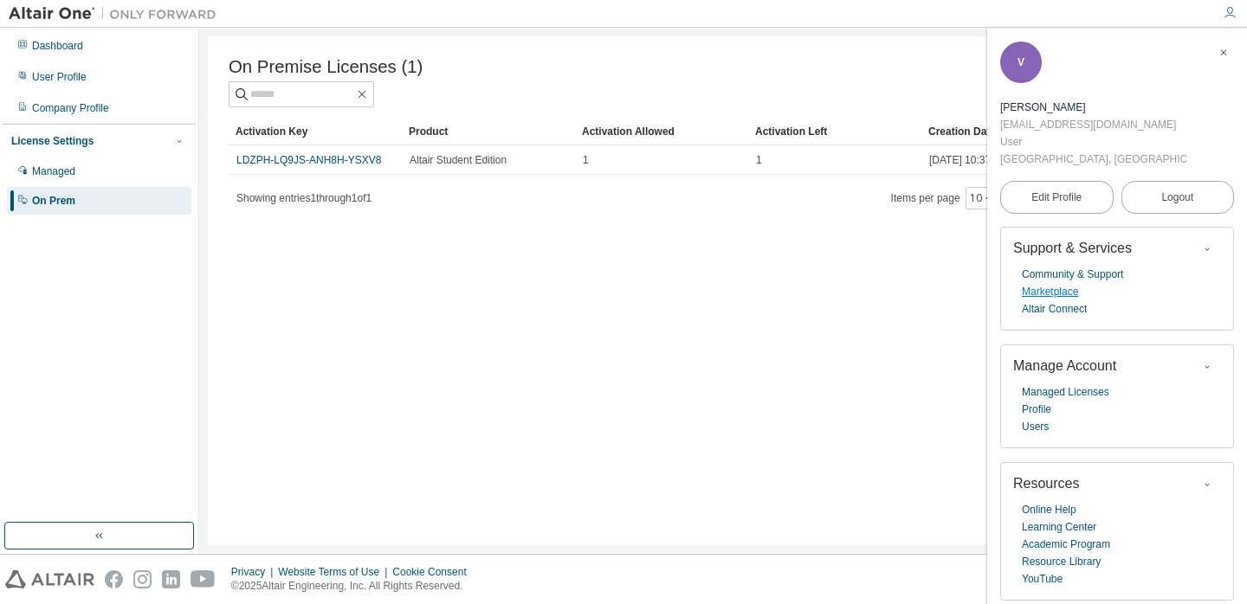
click at [1062, 289] on link "Marketplace" at bounding box center [1050, 291] width 56 height 17
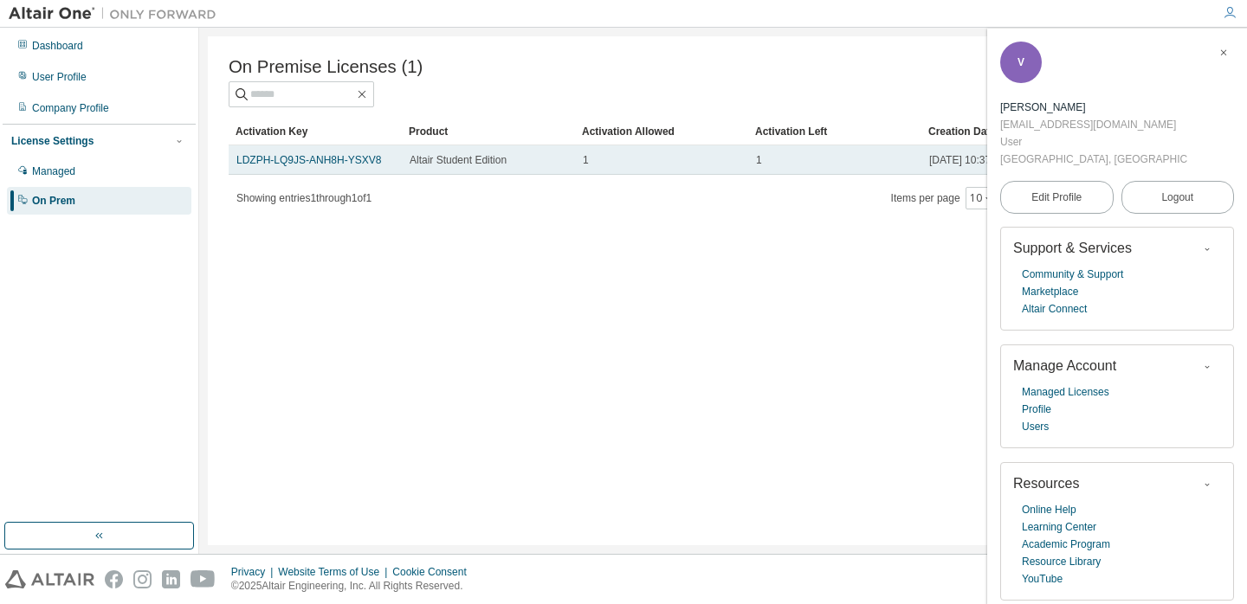
click at [798, 158] on div "1" at bounding box center [835, 160] width 158 height 14
click at [353, 158] on link "LDZPH-LQ9JS-ANH8H-YSXV8" at bounding box center [308, 160] width 145 height 12
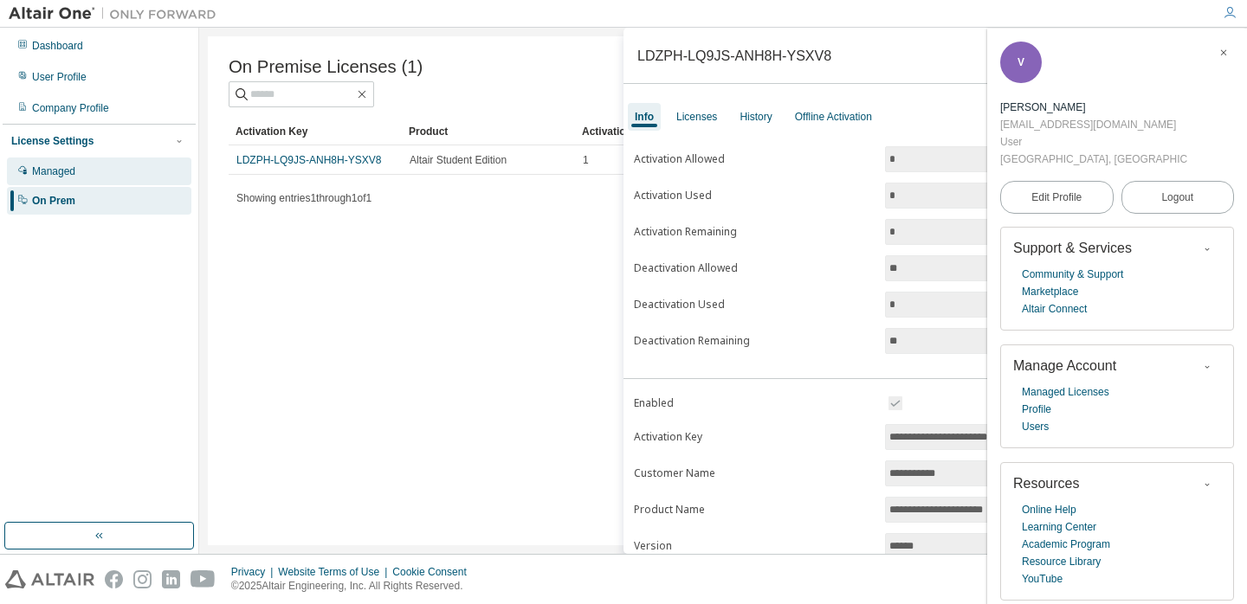
click at [104, 165] on div "Managed" at bounding box center [99, 172] width 184 height 28
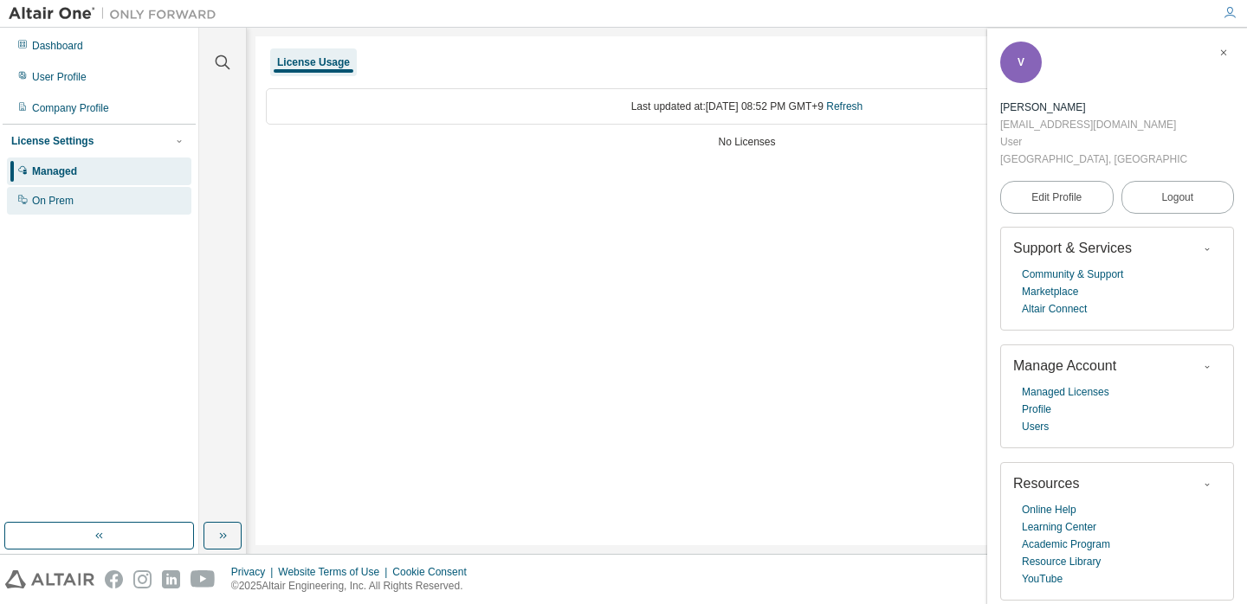
click at [102, 189] on div "On Prem" at bounding box center [99, 201] width 184 height 28
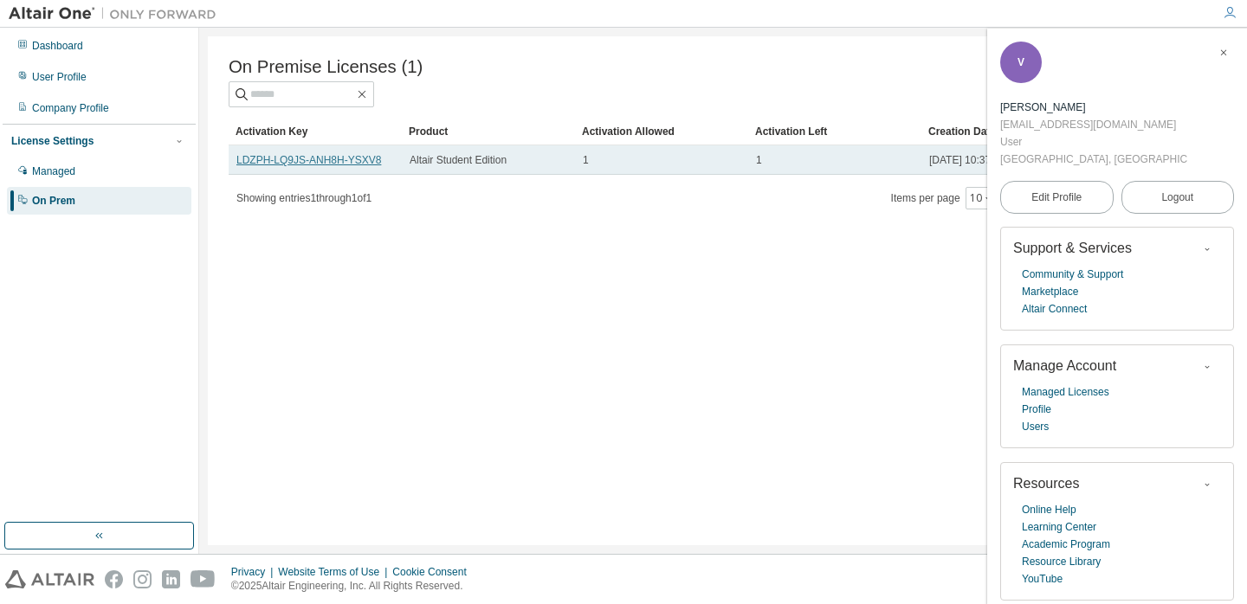
click at [349, 162] on link "LDZPH-LQ9JS-ANH8H-YSXV8" at bounding box center [308, 160] width 145 height 12
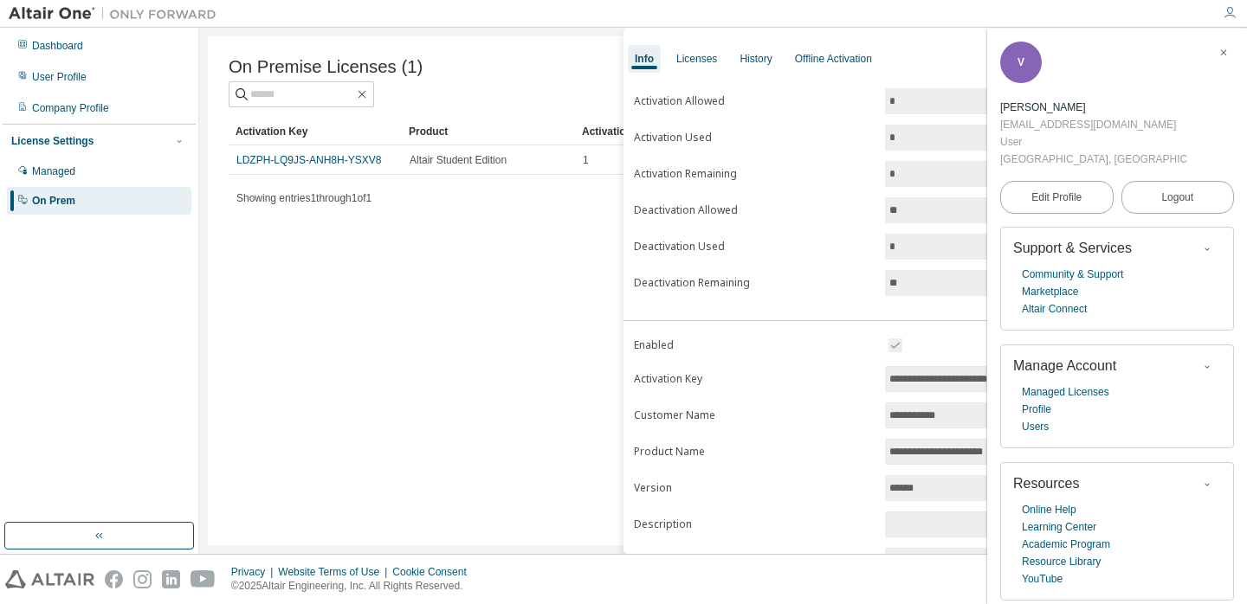
scroll to position [62, 0]
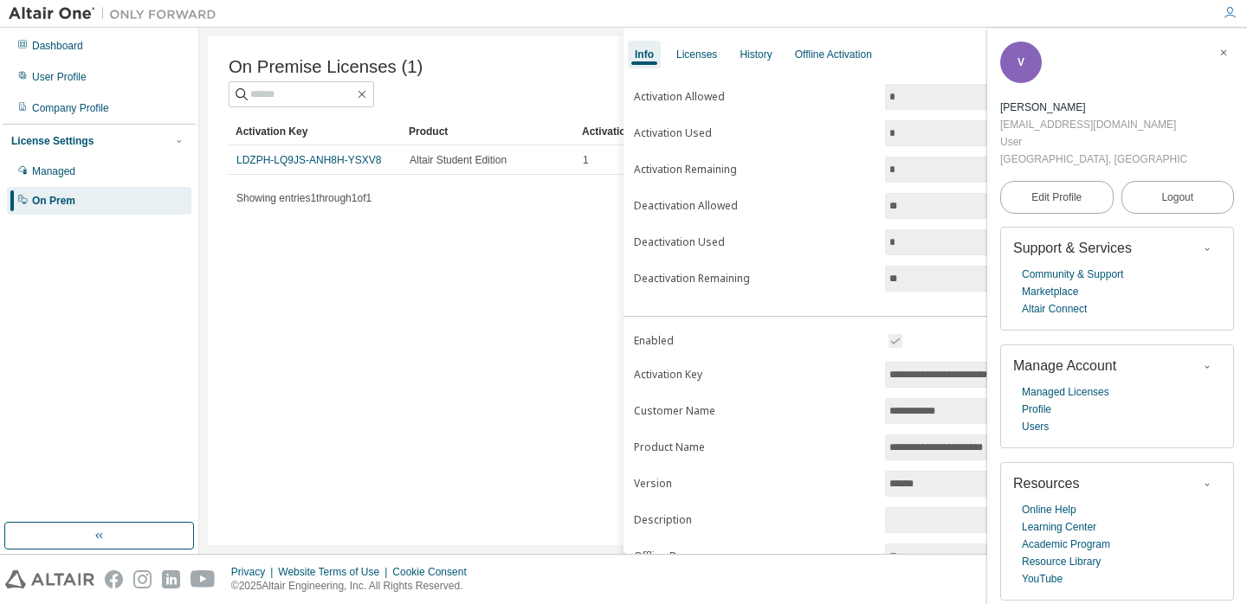
click at [1226, 52] on icon "button" at bounding box center [1223, 53] width 10 height 10
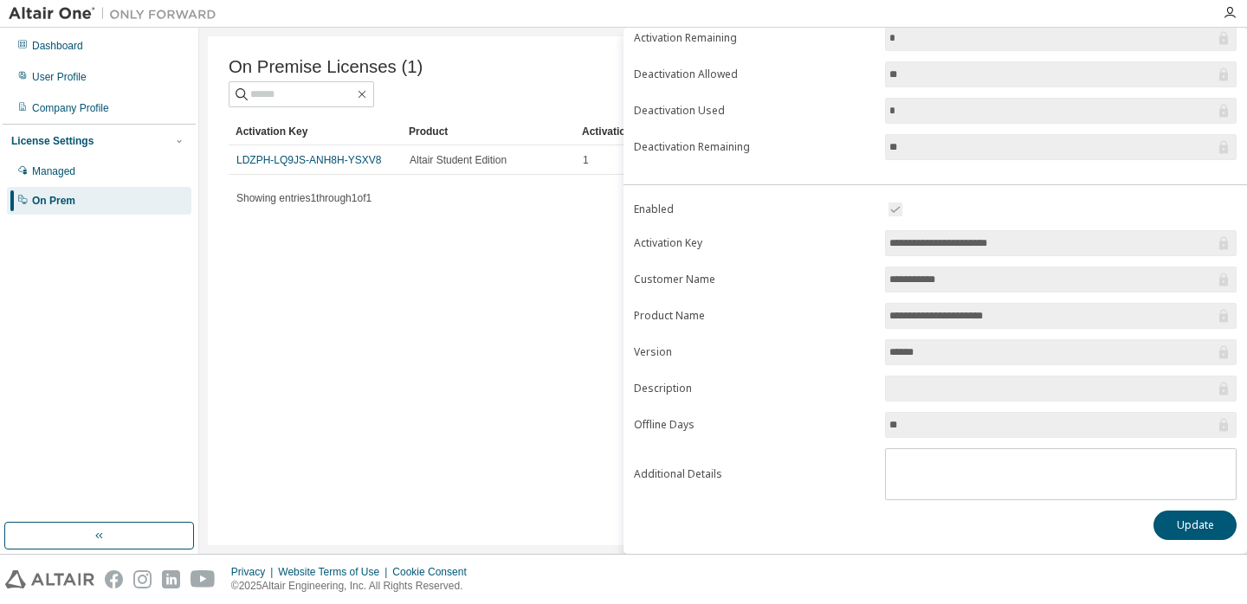
scroll to position [0, 0]
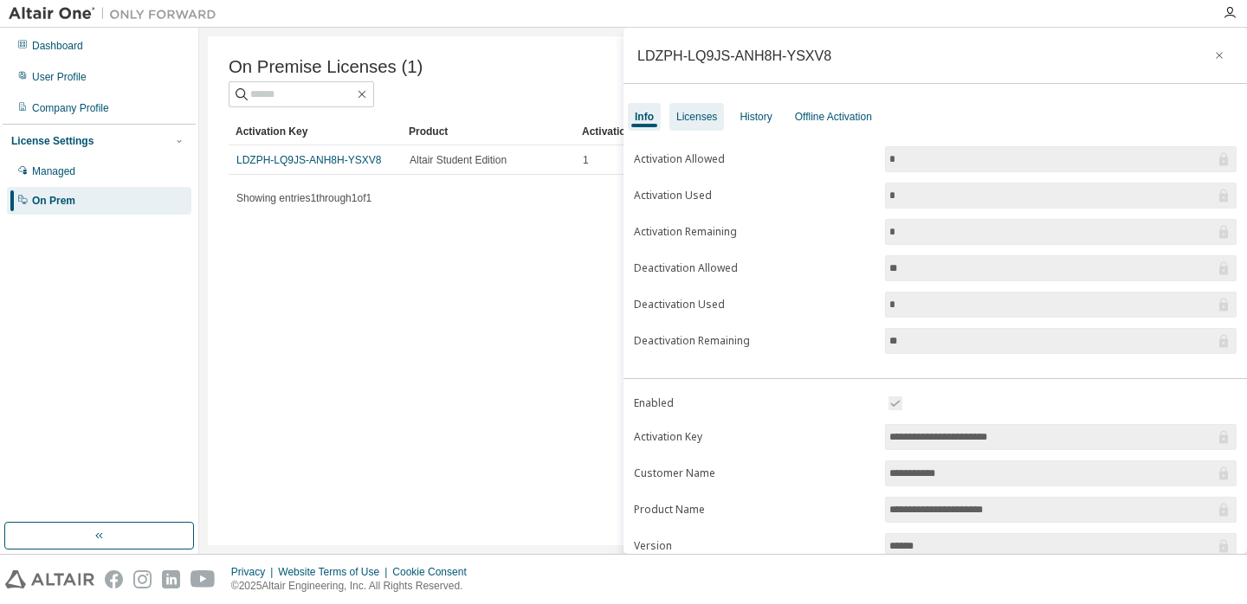
click at [705, 112] on div "Licenses" at bounding box center [696, 117] width 41 height 14
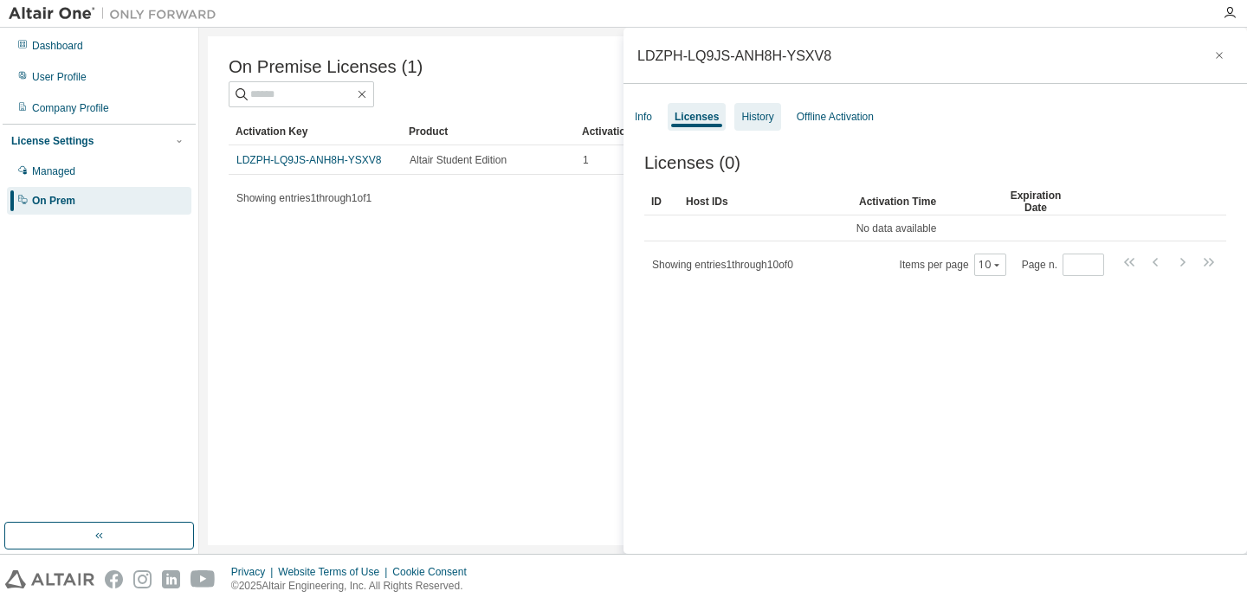
click at [763, 119] on div "History" at bounding box center [757, 117] width 32 height 14
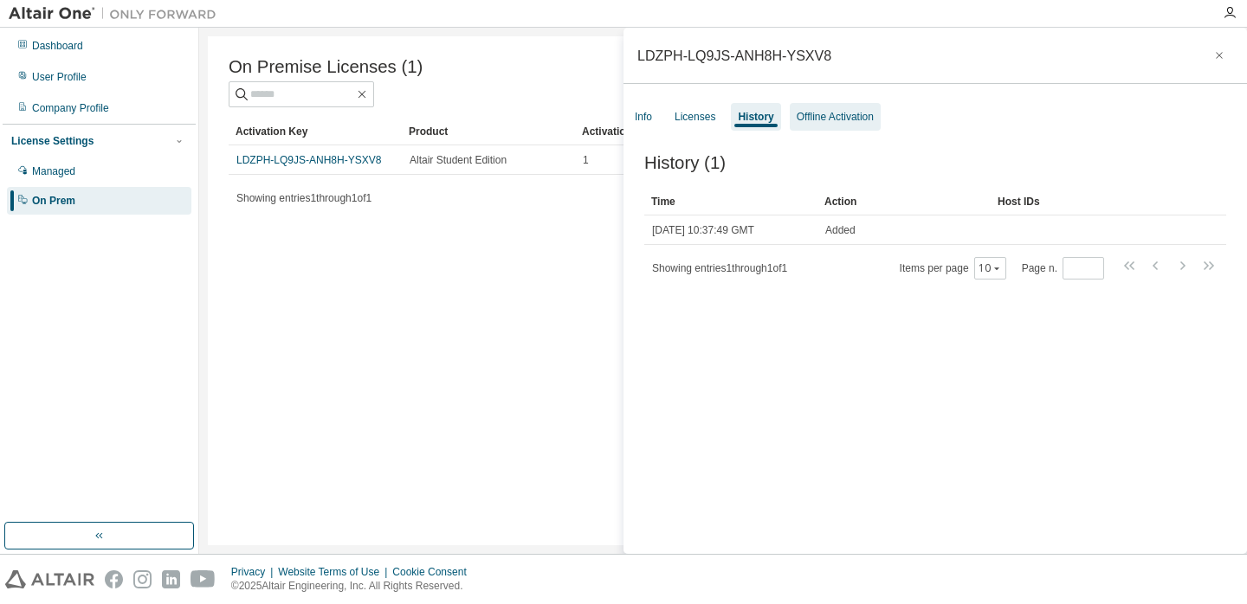
click at [827, 115] on div "Offline Activation" at bounding box center [834, 117] width 77 height 14
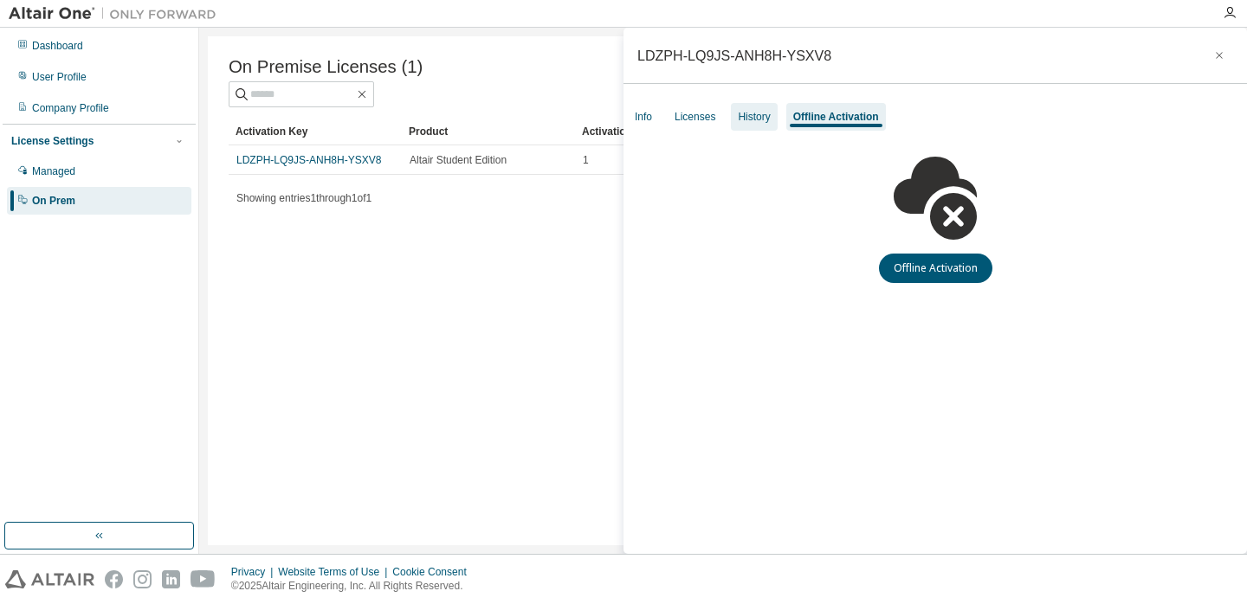
click at [763, 120] on div "History" at bounding box center [754, 117] width 32 height 14
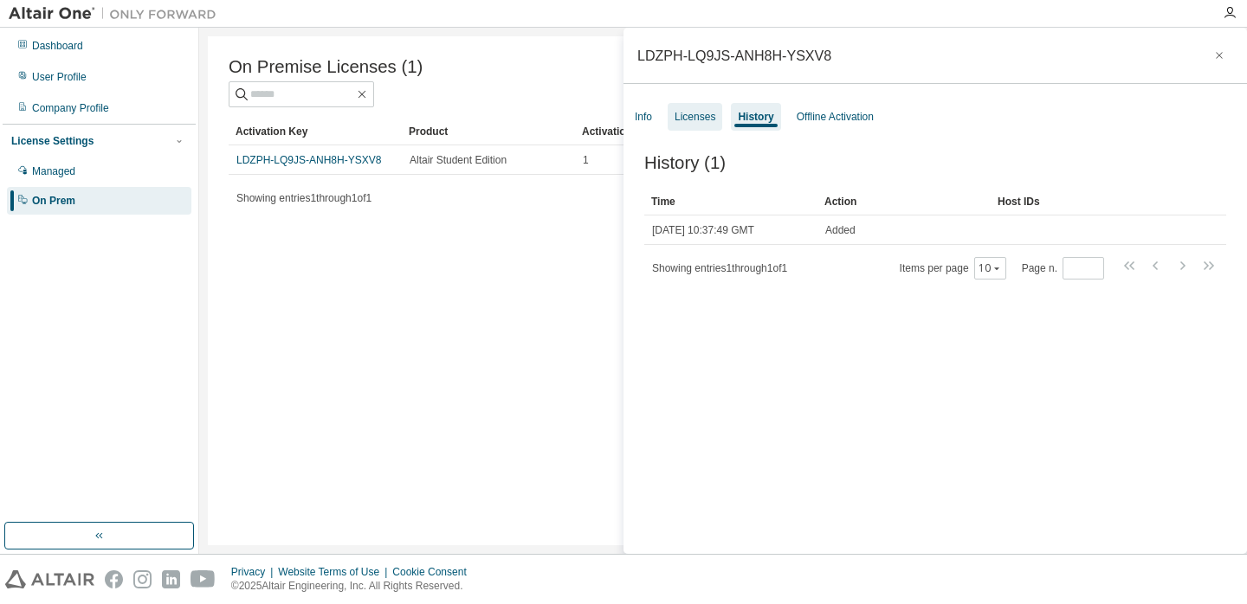
click at [714, 124] on div "Licenses" at bounding box center [694, 117] width 55 height 28
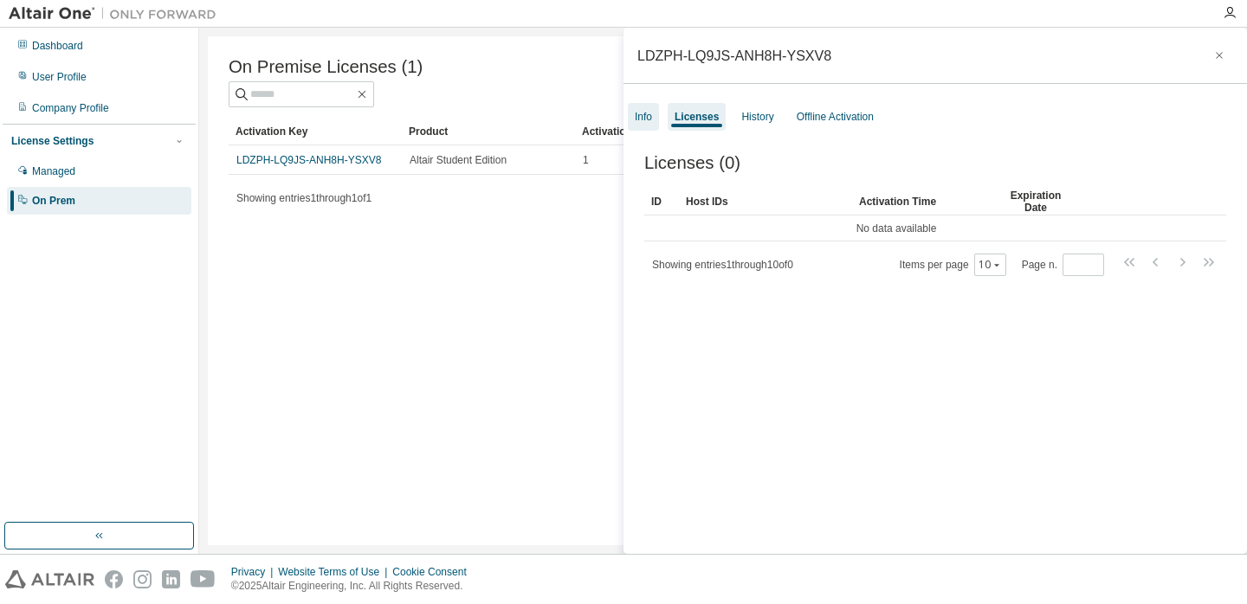
click at [655, 119] on div "Info" at bounding box center [643, 117] width 31 height 28
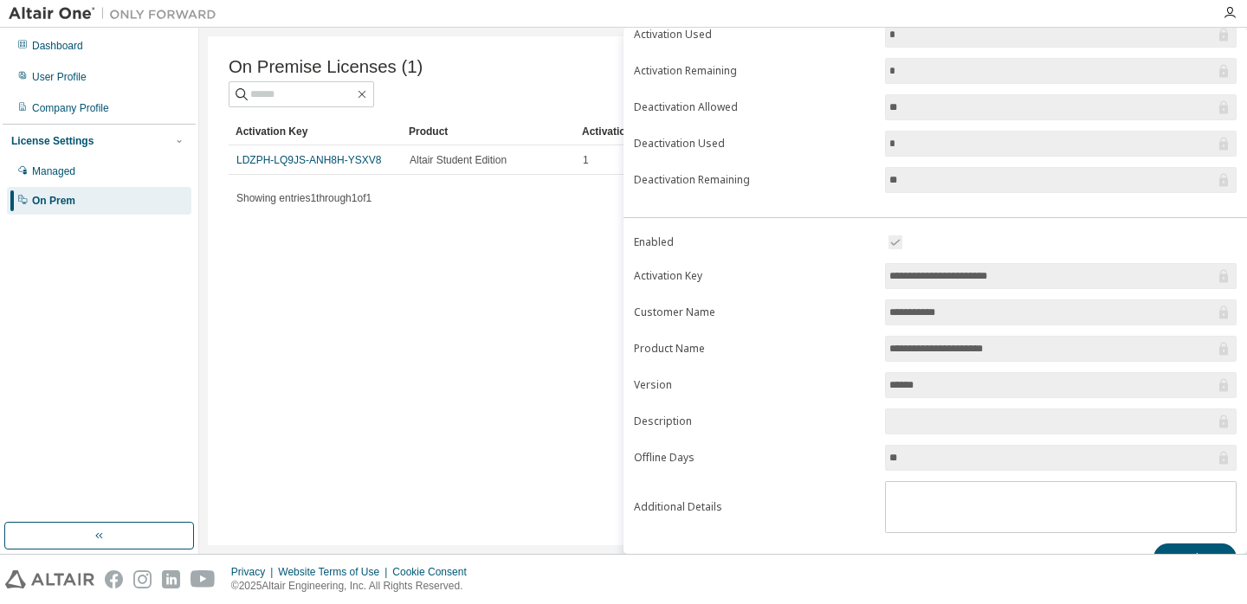
scroll to position [162, 0]
click at [977, 280] on input "**********" at bounding box center [1052, 275] width 326 height 17
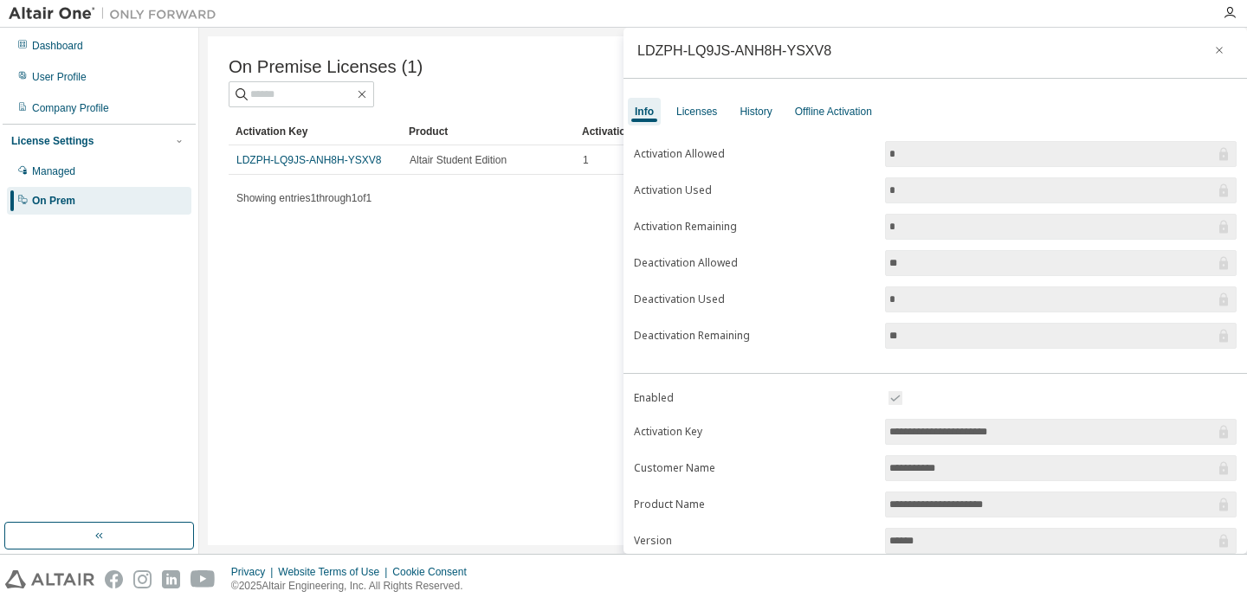
scroll to position [0, 0]
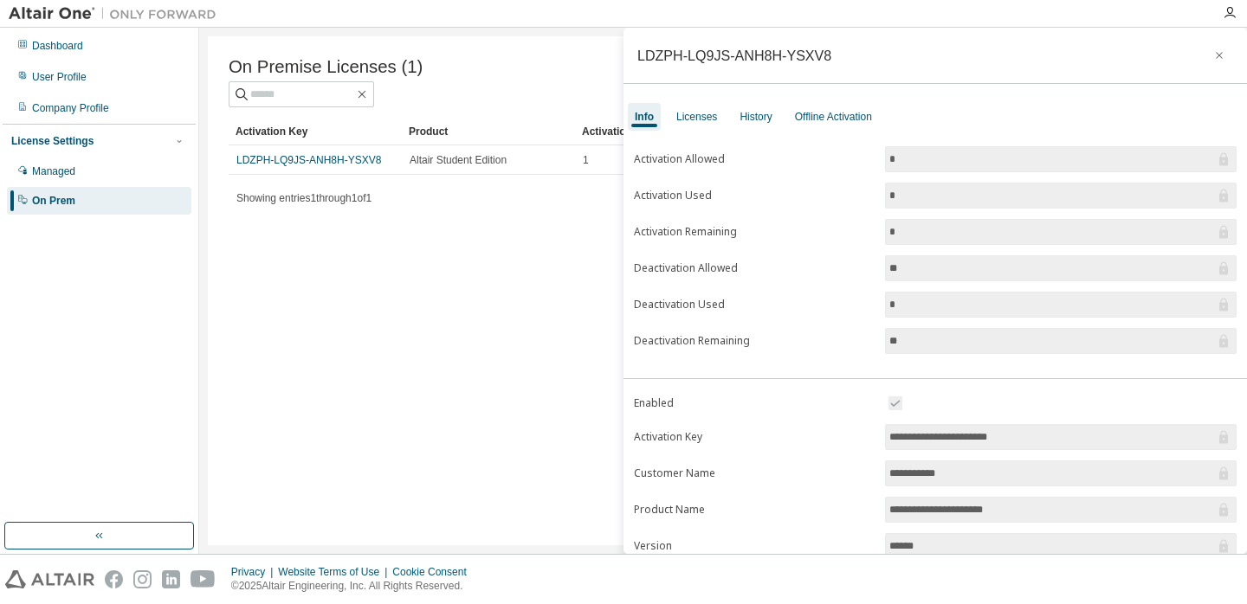
click at [454, 227] on div "On Premise Licenses (1) Clear Load Save Save As Field Operator Value Select fil…" at bounding box center [723, 290] width 1030 height 509
click at [454, 226] on div "On Premise Licenses (1) Clear Load Save Save As Field Operator Value Select fil…" at bounding box center [723, 290] width 1030 height 509
click at [1215, 63] on button "button" at bounding box center [1219, 56] width 28 height 28
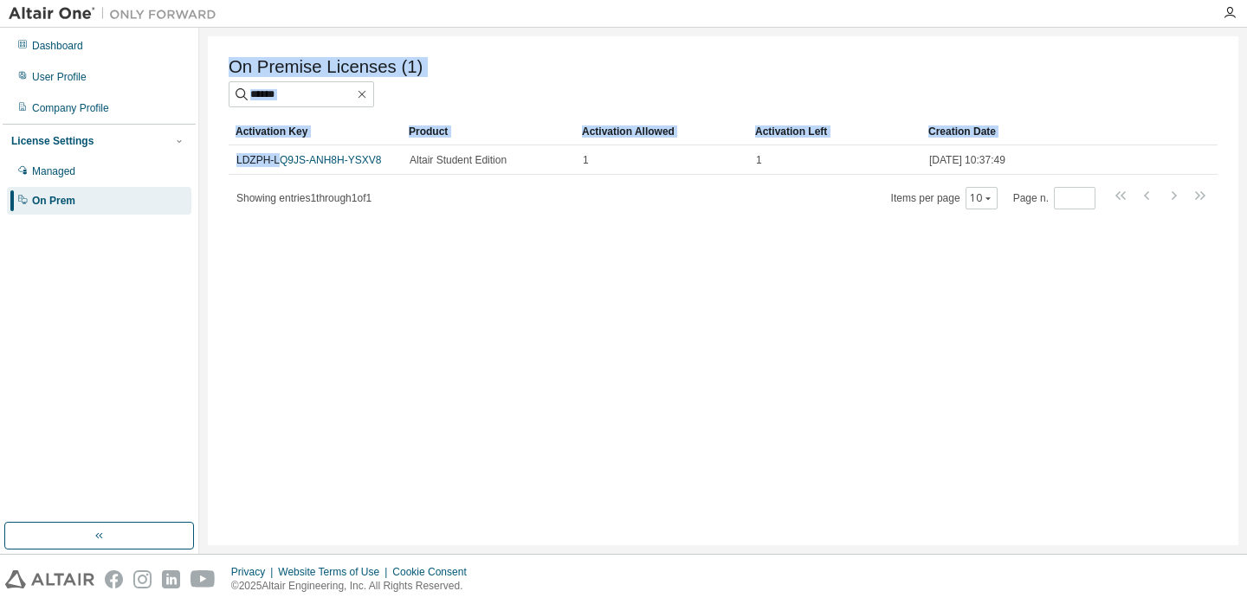
drag, startPoint x: 281, startPoint y: 166, endPoint x: 216, endPoint y: 225, distance: 88.3
click at [216, 225] on div "On Premise Licenses (1) Clear Load Save Save As Field Operator Value Select fil…" at bounding box center [723, 290] width 1030 height 509
click at [297, 209] on div "Showing entries 1 through 1 of 1 Items per page 10 Page n. *" at bounding box center [723, 197] width 989 height 25
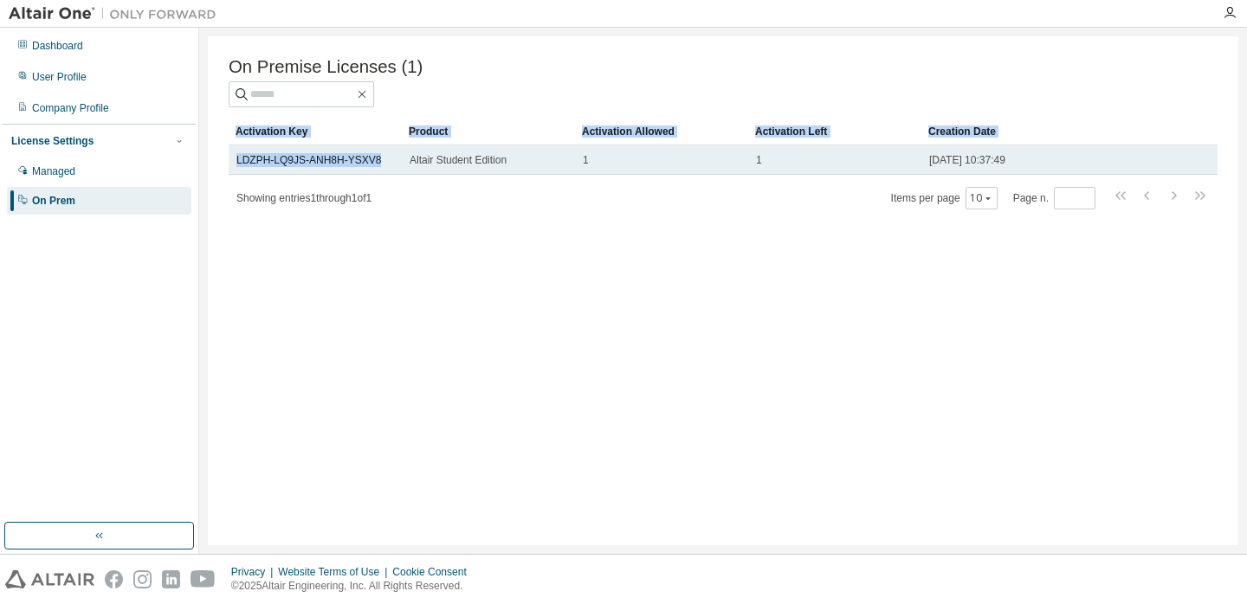
drag, startPoint x: 220, startPoint y: 157, endPoint x: 279, endPoint y: 171, distance: 60.5
click at [279, 171] on div "On Premise Licenses (1) Clear Load Save Save As Field Operator Value Select fil…" at bounding box center [723, 290] width 1030 height 509
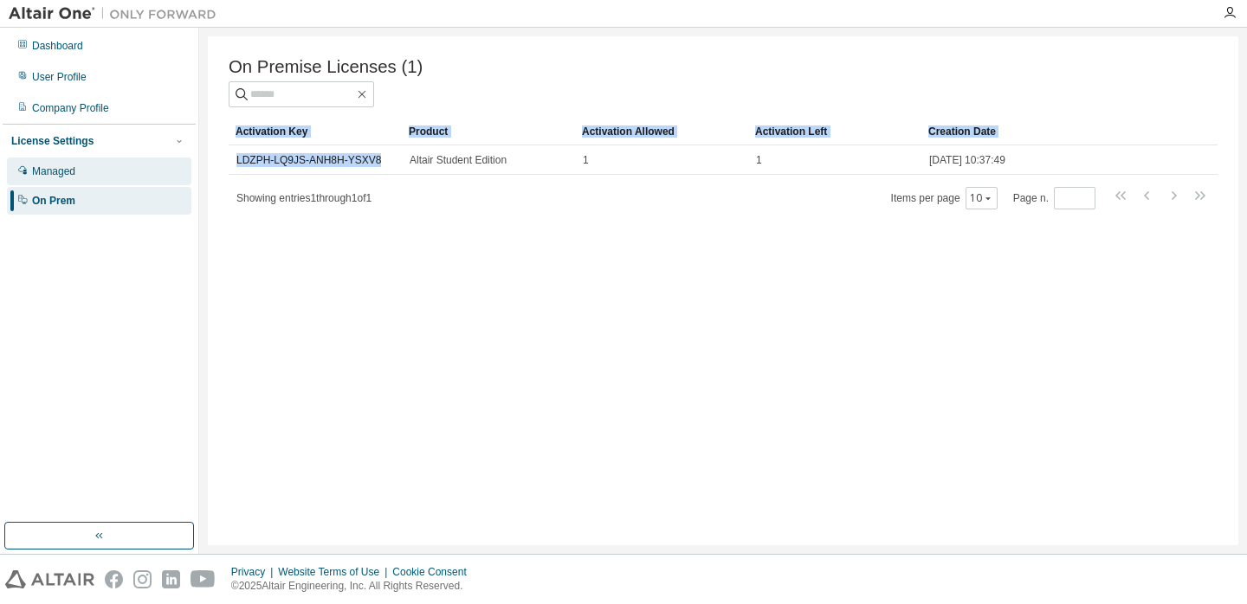
click at [72, 175] on div "Managed" at bounding box center [53, 171] width 43 height 14
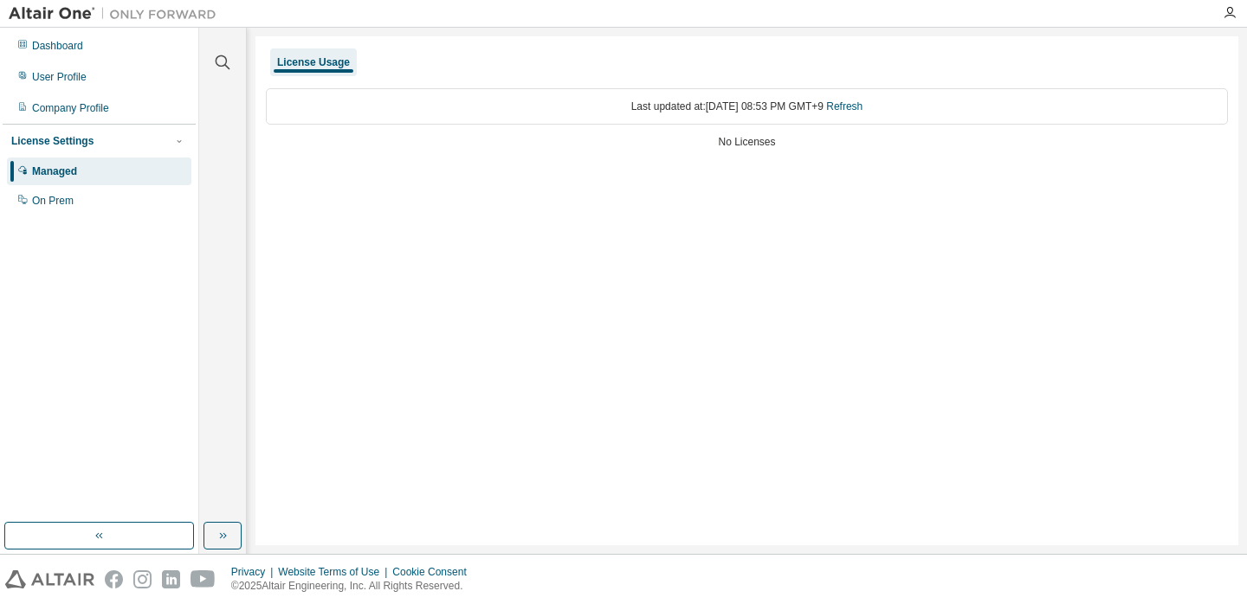
click at [772, 151] on div "Last updated at: Thu 2025-09-04 08:53 PM GMT+9 Refresh No Licenses" at bounding box center [747, 120] width 962 height 85
click at [862, 107] on link "Refresh" at bounding box center [844, 106] width 36 height 12
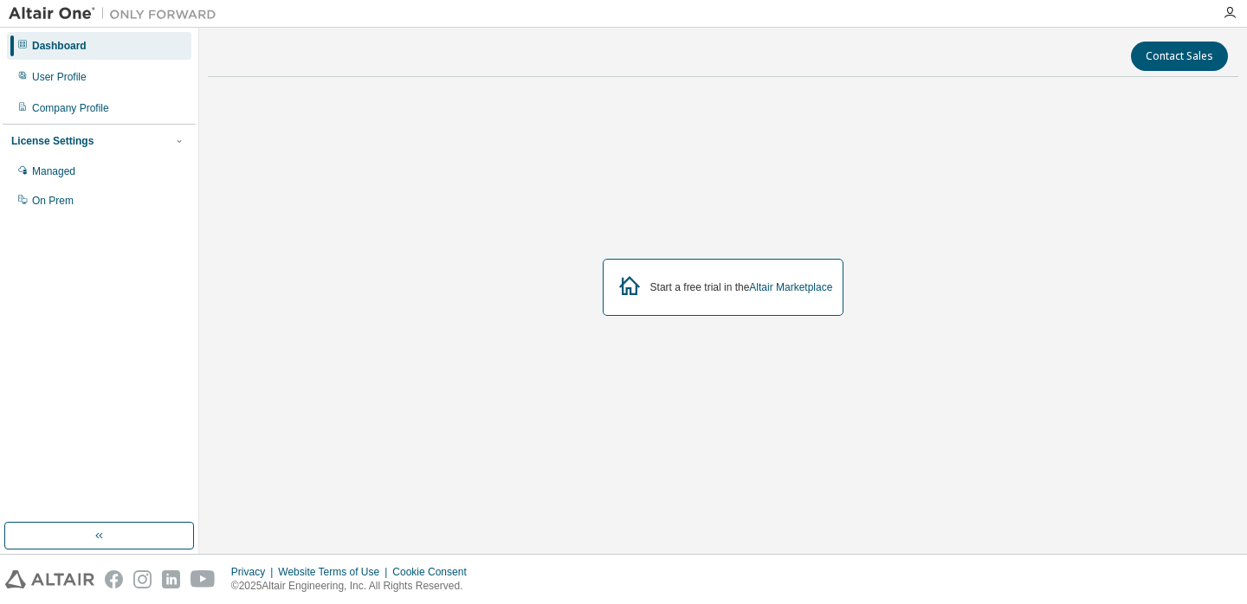
click at [1237, 16] on div at bounding box center [1229, 13] width 35 height 14
click at [1234, 16] on icon "button" at bounding box center [1229, 13] width 14 height 14
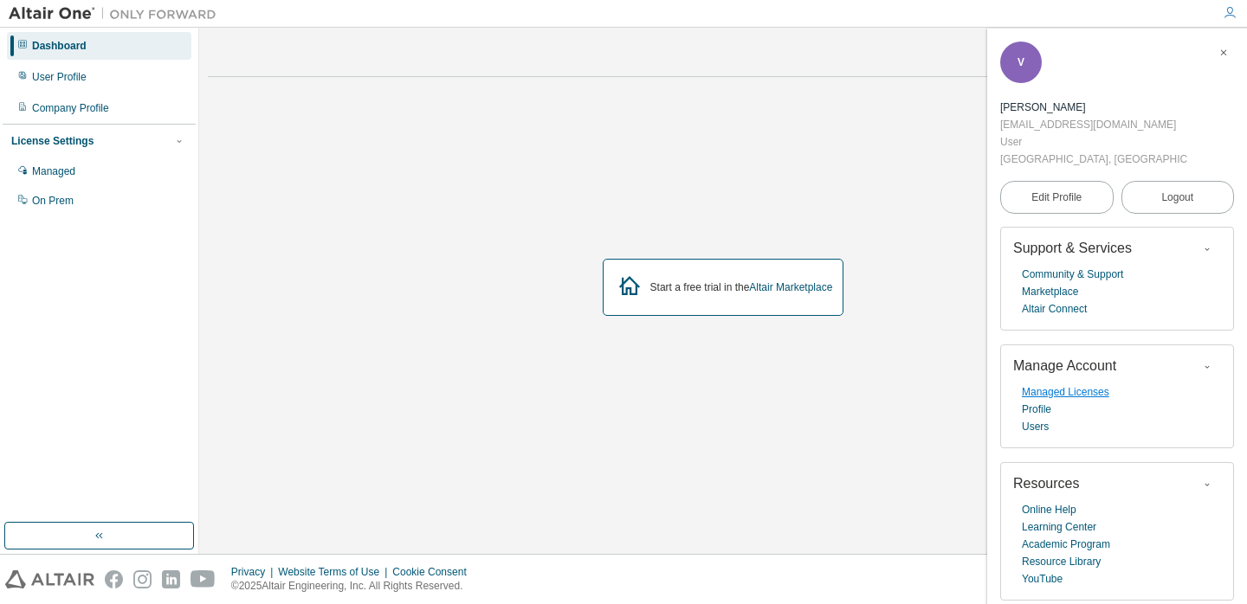
click at [1049, 391] on link "Managed Licenses" at bounding box center [1065, 392] width 87 height 17
click at [1043, 393] on link "Managed Licenses" at bounding box center [1065, 392] width 87 height 17
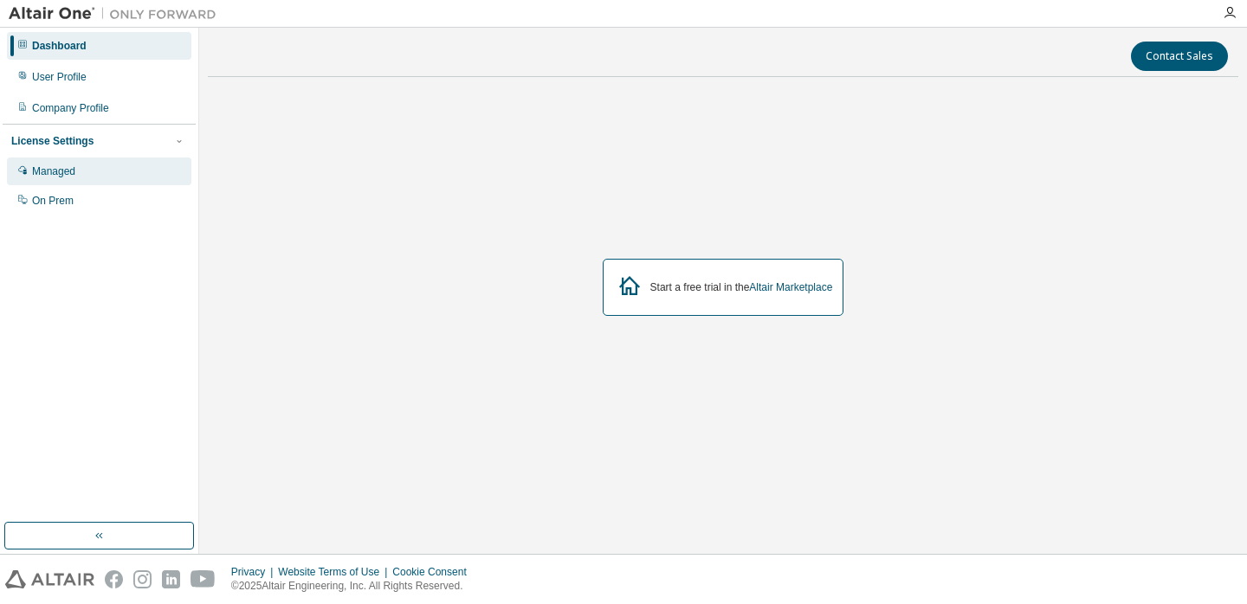
click at [67, 177] on div "Managed" at bounding box center [53, 171] width 43 height 14
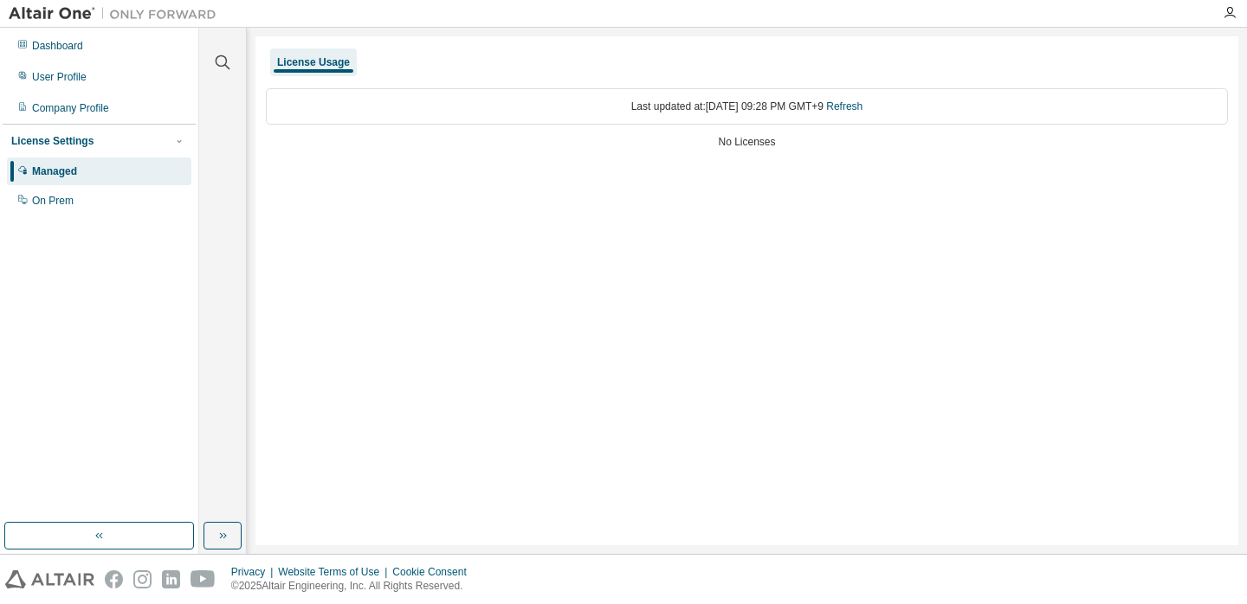
click at [66, 181] on div "Managed" at bounding box center [99, 172] width 184 height 28
click at [64, 191] on div "On Prem" at bounding box center [99, 201] width 184 height 28
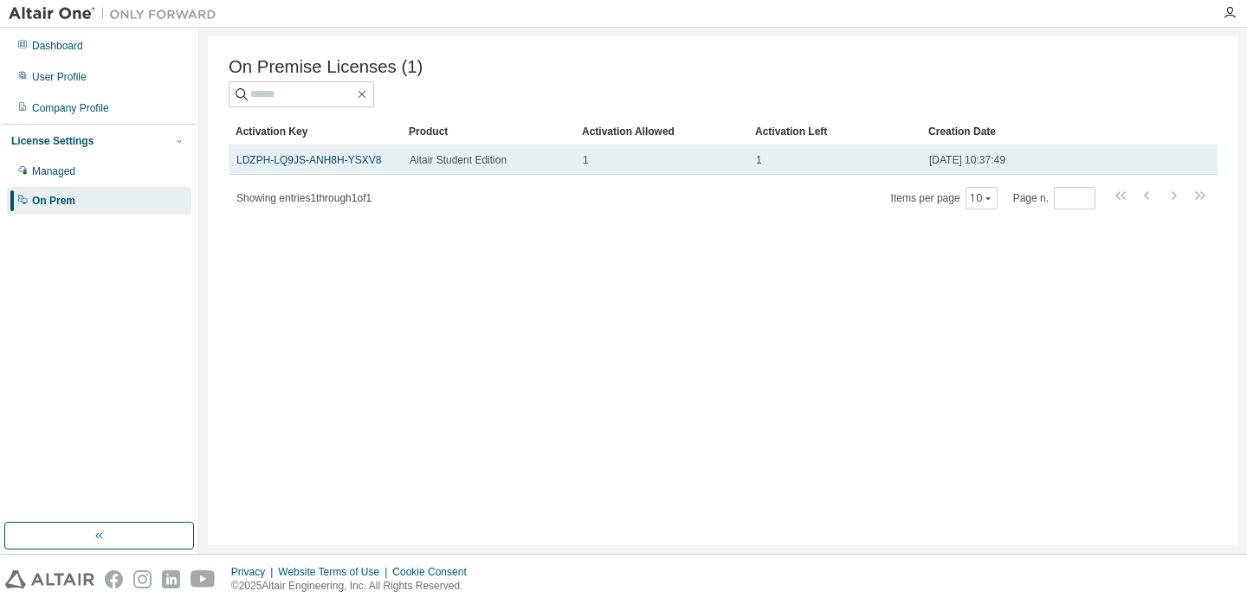
click at [474, 150] on td "Altair Student Edition" at bounding box center [488, 159] width 173 height 29
click at [944, 170] on td "[DATE] 10:37:49" at bounding box center [1034, 159] width 227 height 29
click at [983, 157] on span "[DATE] 10:37:49" at bounding box center [967, 160] width 76 height 14
click at [1043, 165] on div "[DATE] 10:37:49" at bounding box center [1034, 160] width 211 height 14
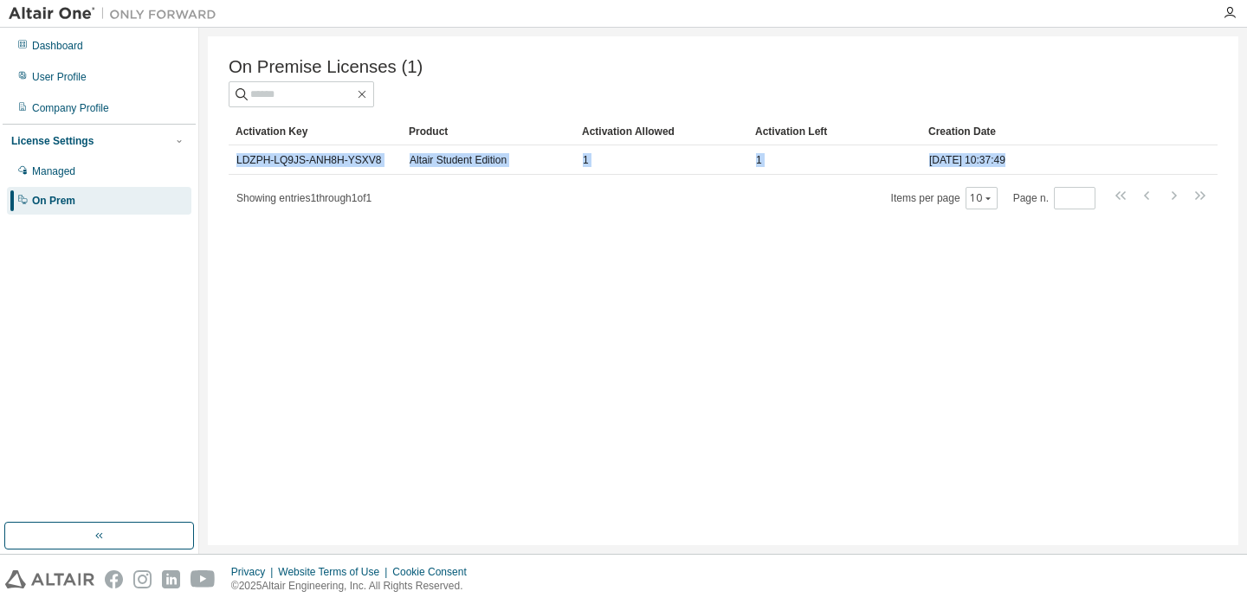
drag, startPoint x: 363, startPoint y: 153, endPoint x: 210, endPoint y: 193, distance: 157.5
click at [210, 193] on div "On Premise Licenses (1) Clear Load Save Save As Field Operator Value Select fil…" at bounding box center [723, 290] width 1030 height 509
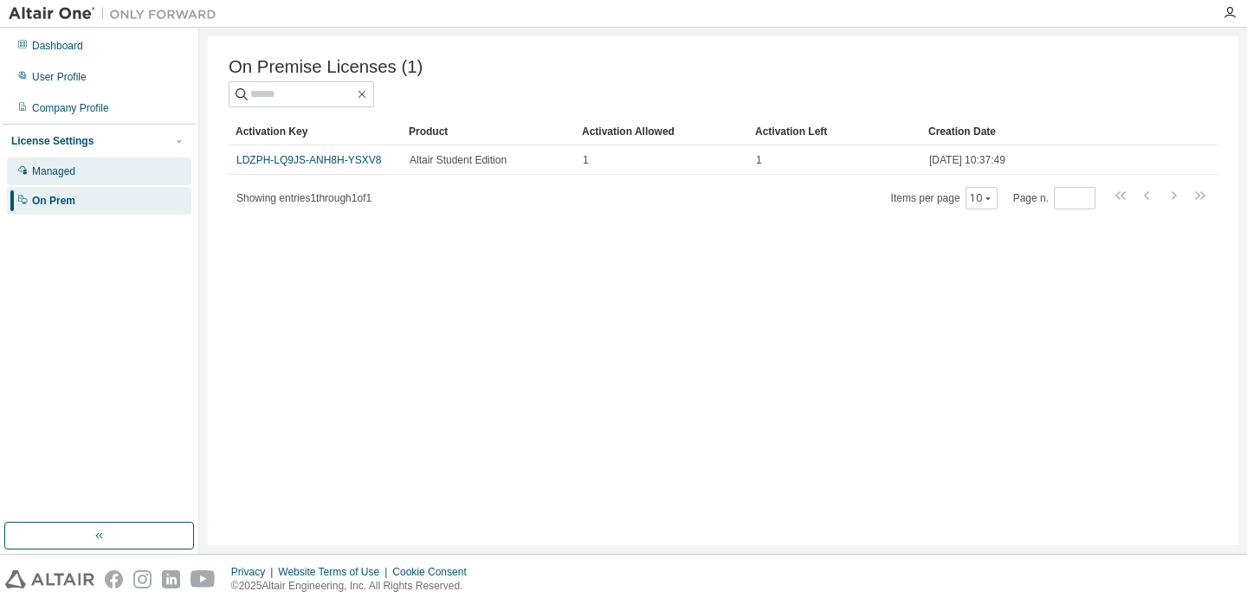
click at [125, 172] on div "Managed" at bounding box center [99, 172] width 184 height 28
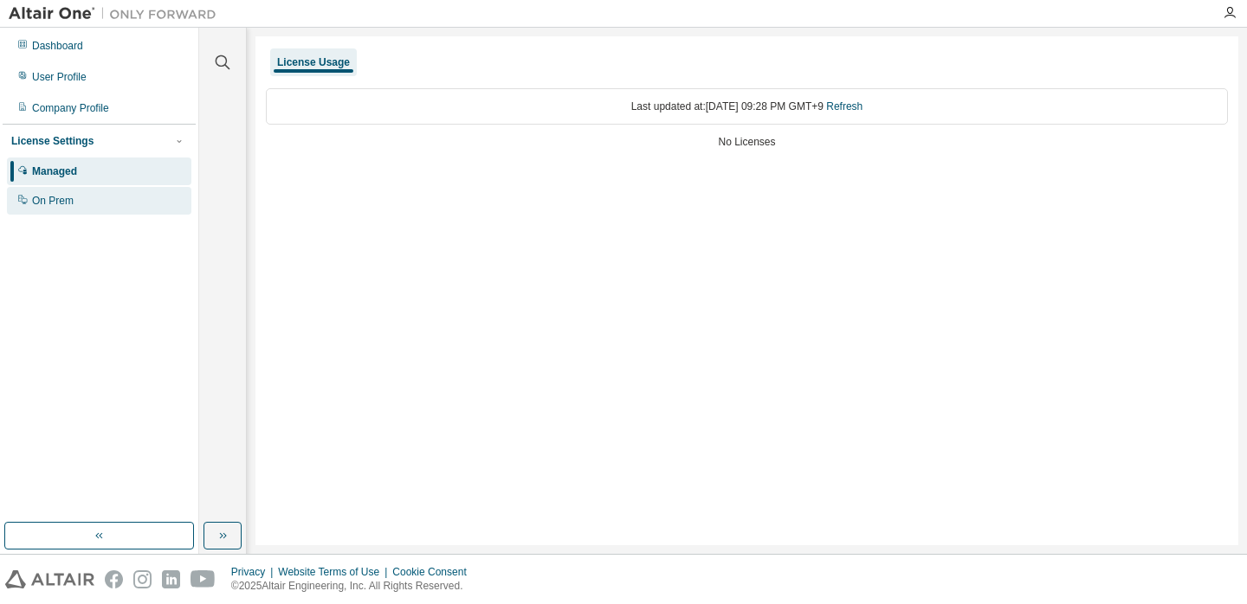
click at [122, 191] on div "On Prem" at bounding box center [99, 201] width 184 height 28
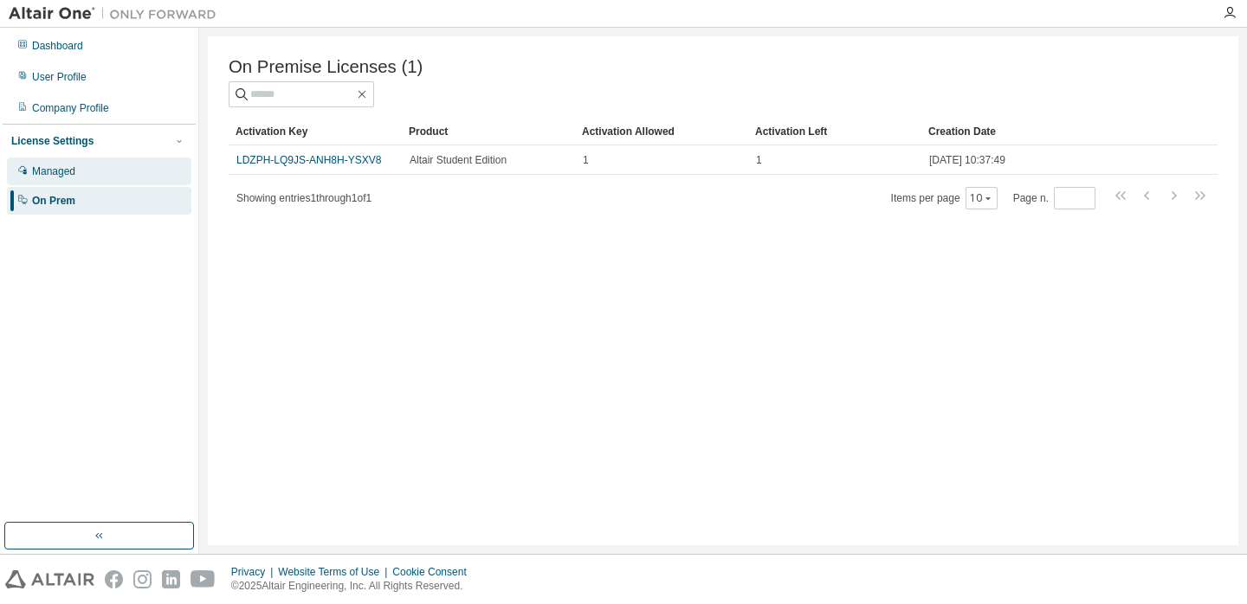
click at [151, 173] on div "Managed" at bounding box center [99, 172] width 184 height 28
